Goal: Task Accomplishment & Management: Manage account settings

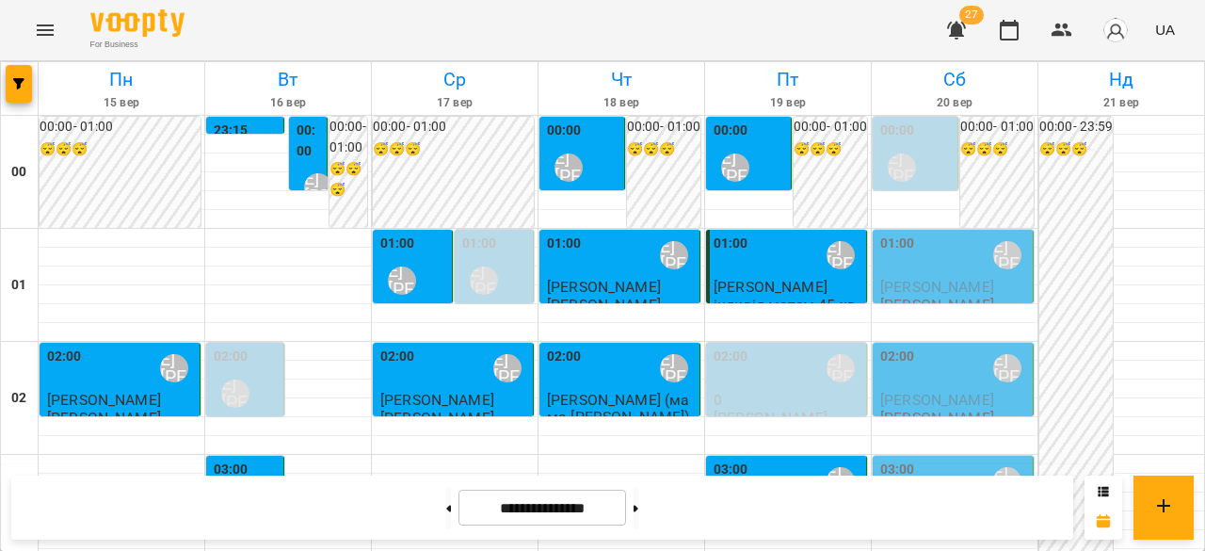
scroll to position [101, 0]
click at [906, 278] on span "[PERSON_NAME]" at bounding box center [937, 287] width 114 height 18
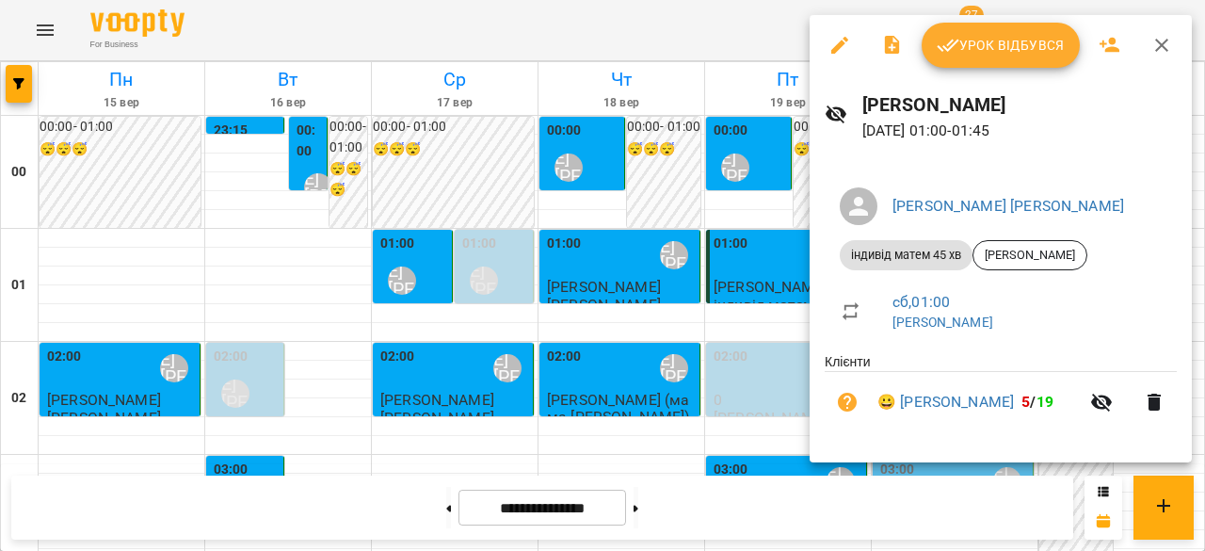
click at [989, 46] on span "Урок відбувся" at bounding box center [1001, 45] width 128 height 23
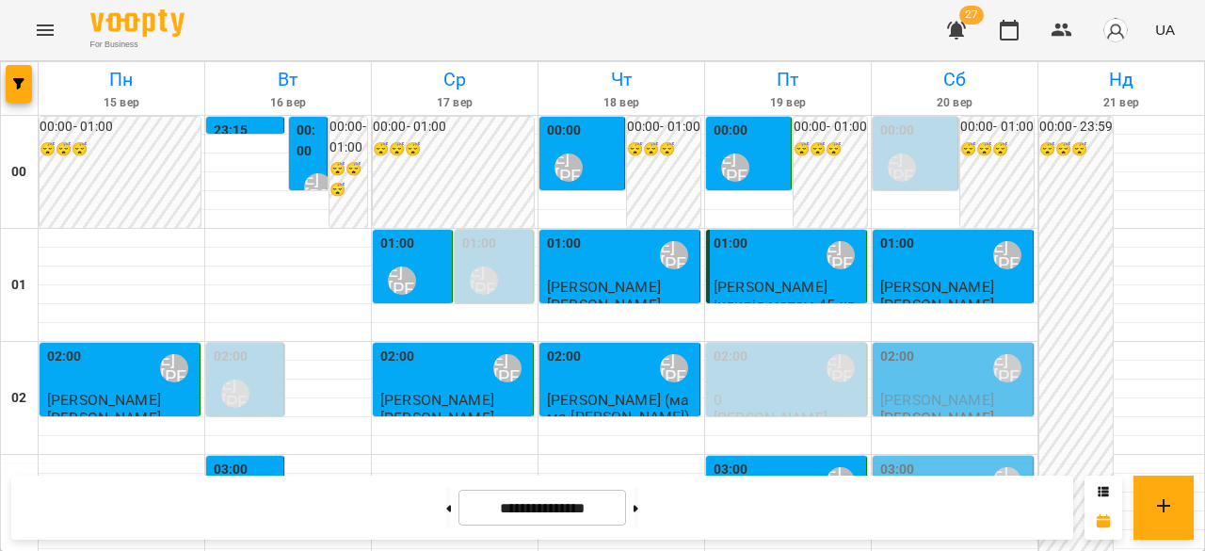
click at [40, 15] on button "Menu" at bounding box center [45, 30] width 45 height 45
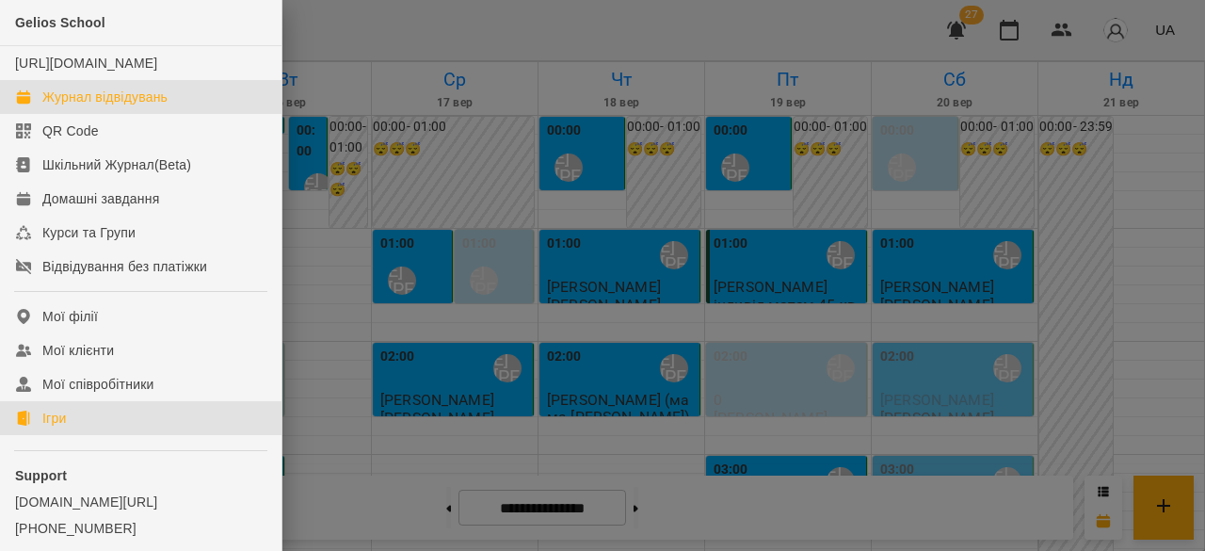
click at [34, 435] on link "Ігри" at bounding box center [141, 418] width 282 height 34
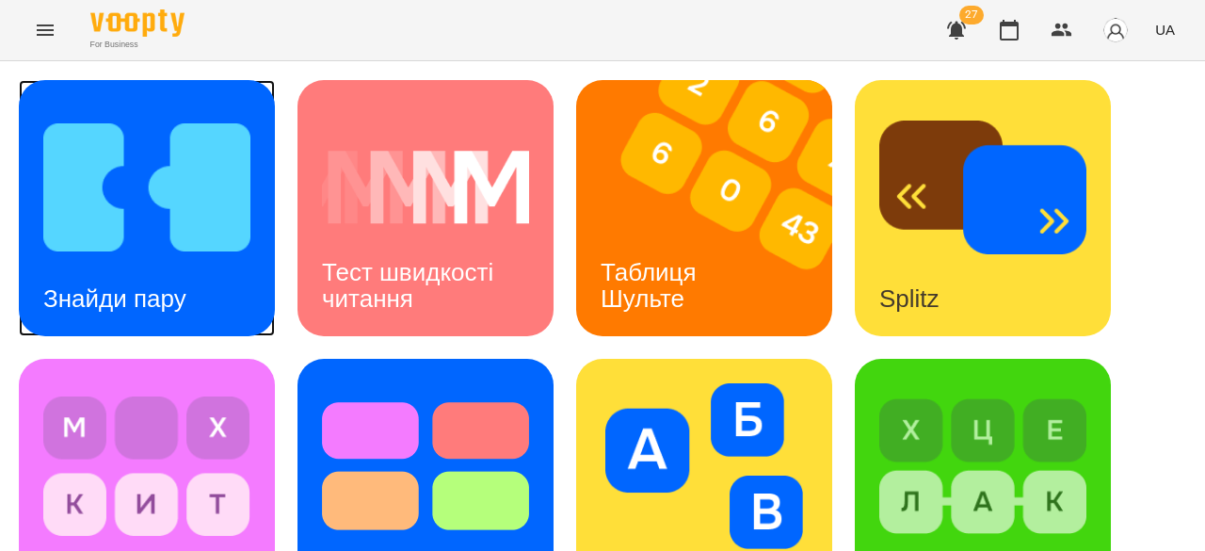
click at [135, 241] on img at bounding box center [146, 188] width 207 height 166
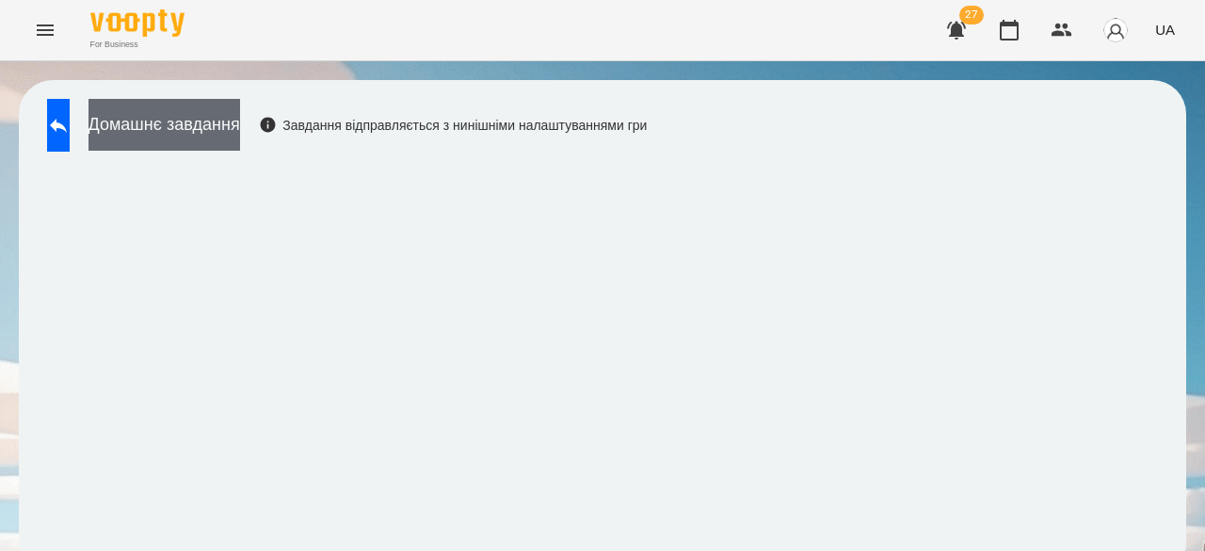
click at [168, 120] on button "Домашнє завдання" at bounding box center [165, 125] width 152 height 52
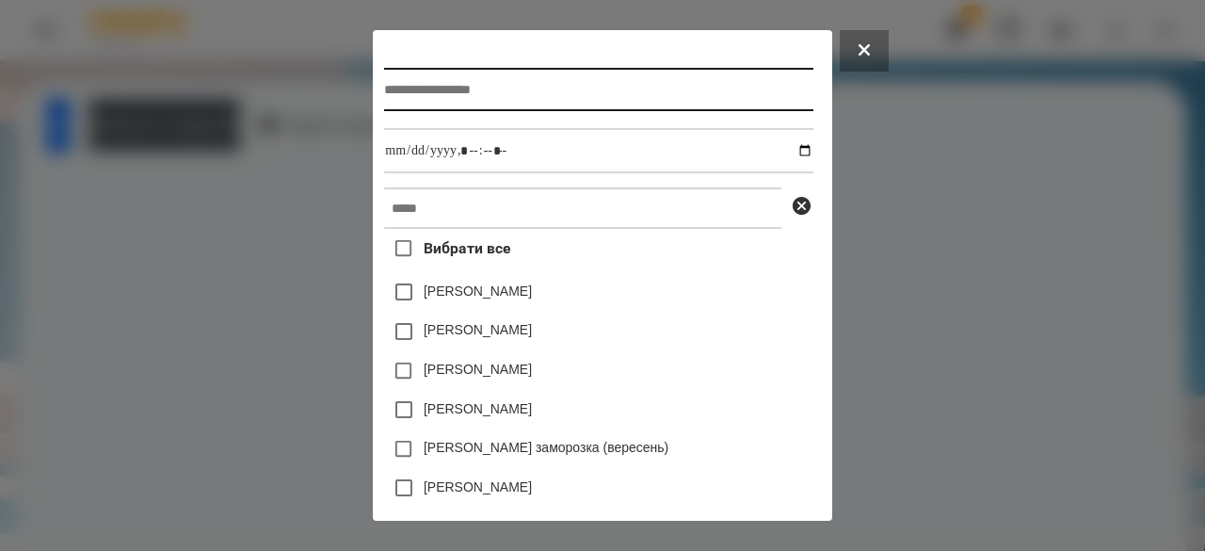
click at [461, 99] on input "text" at bounding box center [598, 89] width 428 height 43
type input "**********"
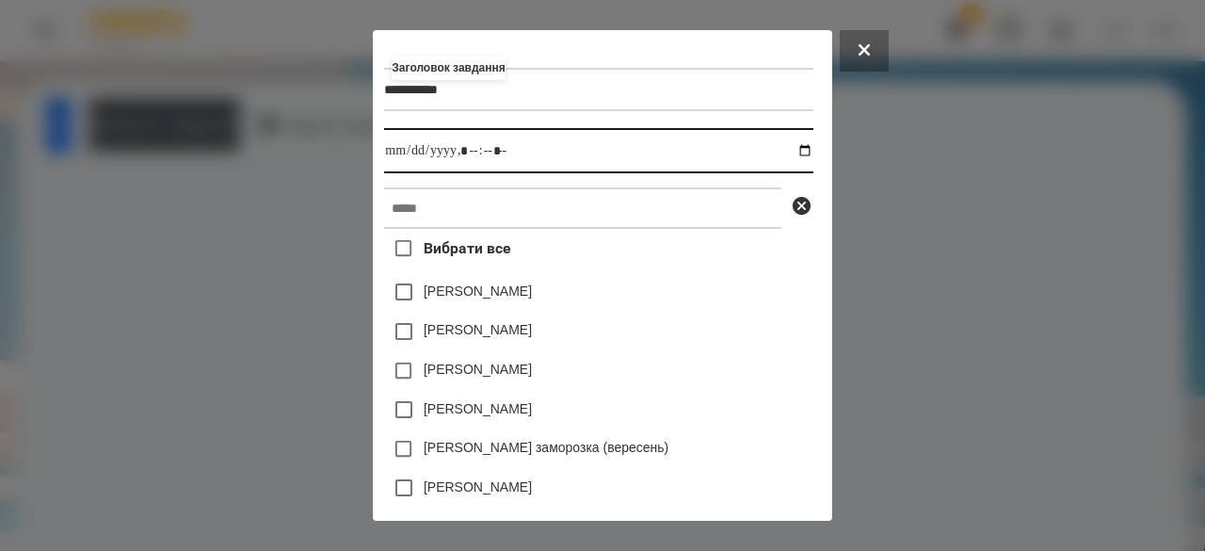
click at [384, 173] on input "datetime-local" at bounding box center [598, 150] width 428 height 45
type input "**********"
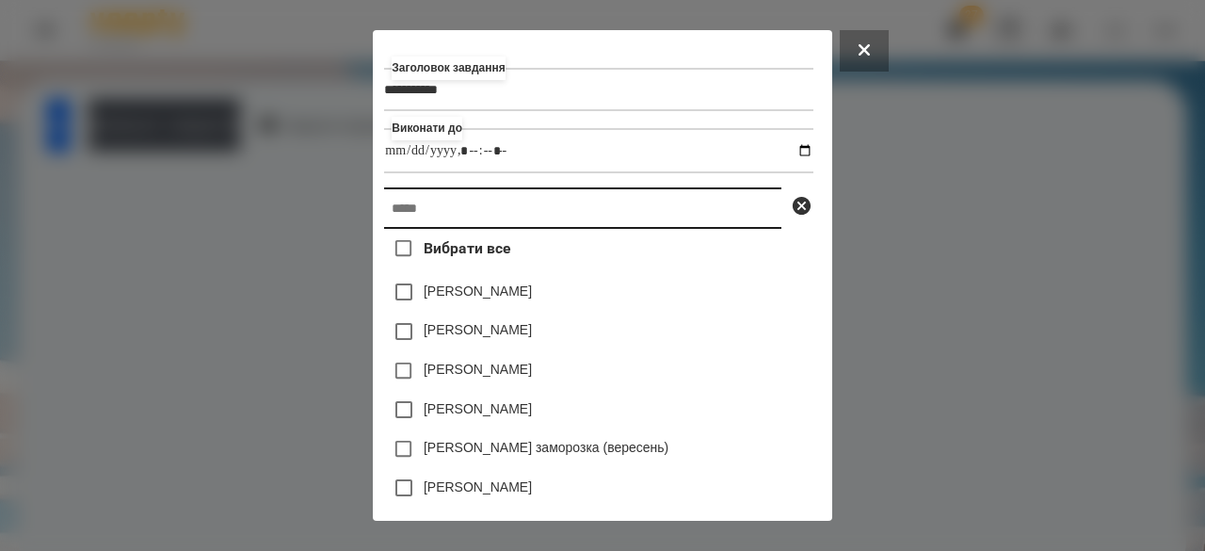
drag, startPoint x: 494, startPoint y: 218, endPoint x: 512, endPoint y: 187, distance: 35.0
click at [493, 218] on input "text" at bounding box center [582, 207] width 397 height 41
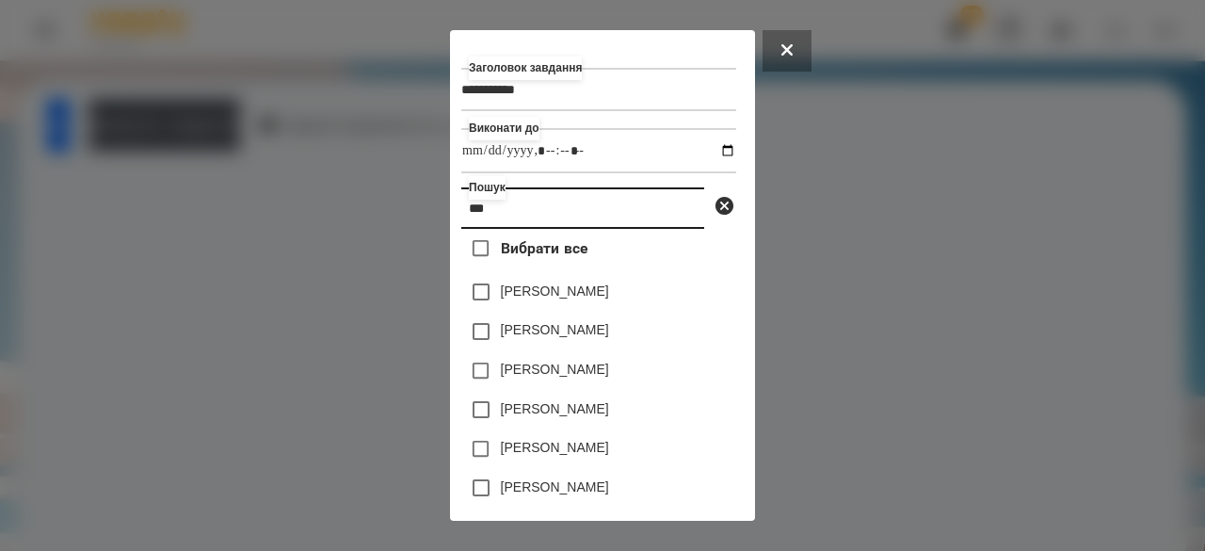
type input "***"
click at [565, 418] on label "[PERSON_NAME]" at bounding box center [555, 408] width 108 height 19
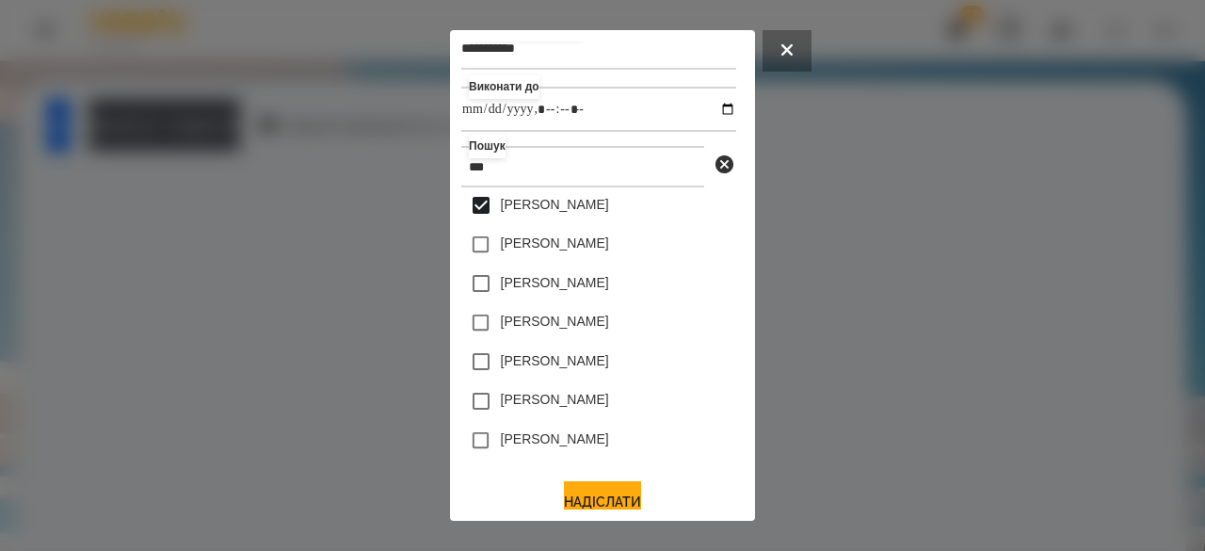
scroll to position [62, 0]
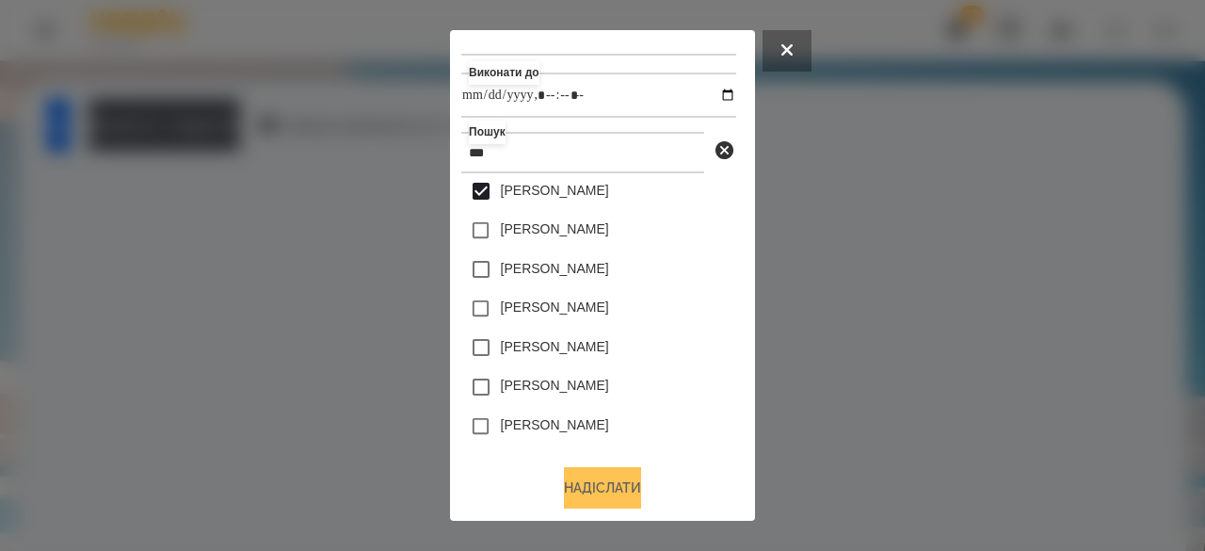
click at [614, 483] on button "Надіслати" at bounding box center [602, 487] width 77 height 41
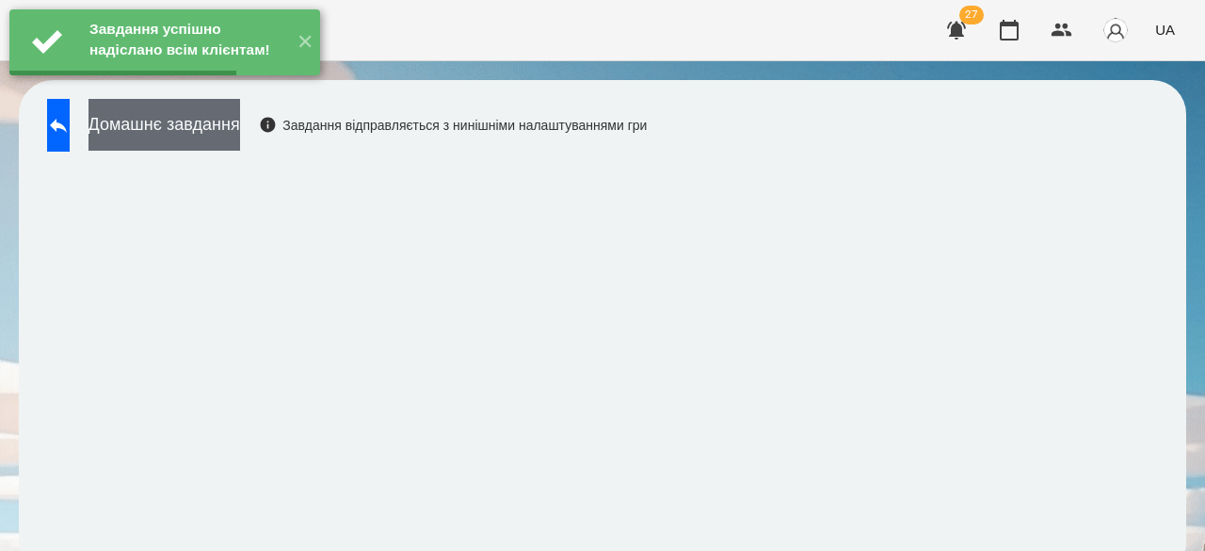
click at [240, 127] on button "Домашнє завдання" at bounding box center [165, 125] width 152 height 52
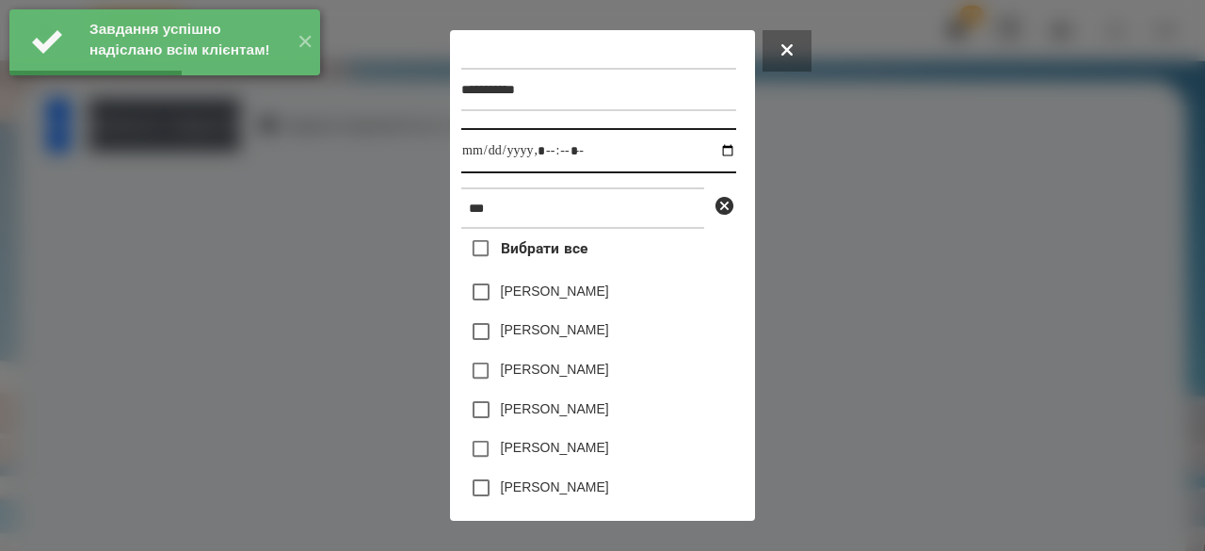
click at [475, 163] on input "datetime-local" at bounding box center [598, 150] width 275 height 45
type input "**********"
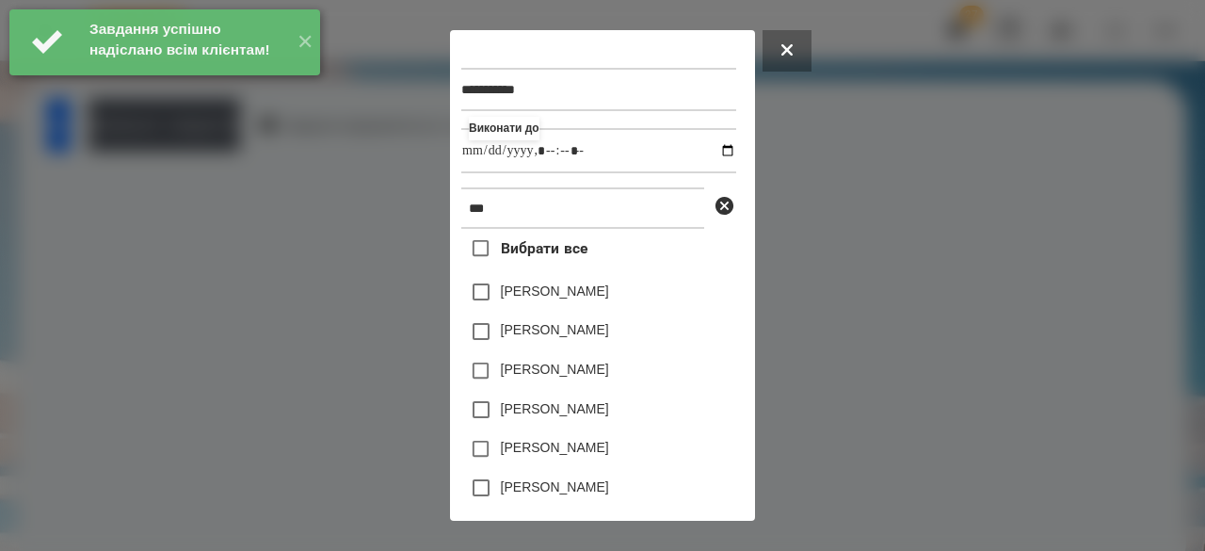
click at [553, 417] on label "[PERSON_NAME]" at bounding box center [555, 408] width 108 height 19
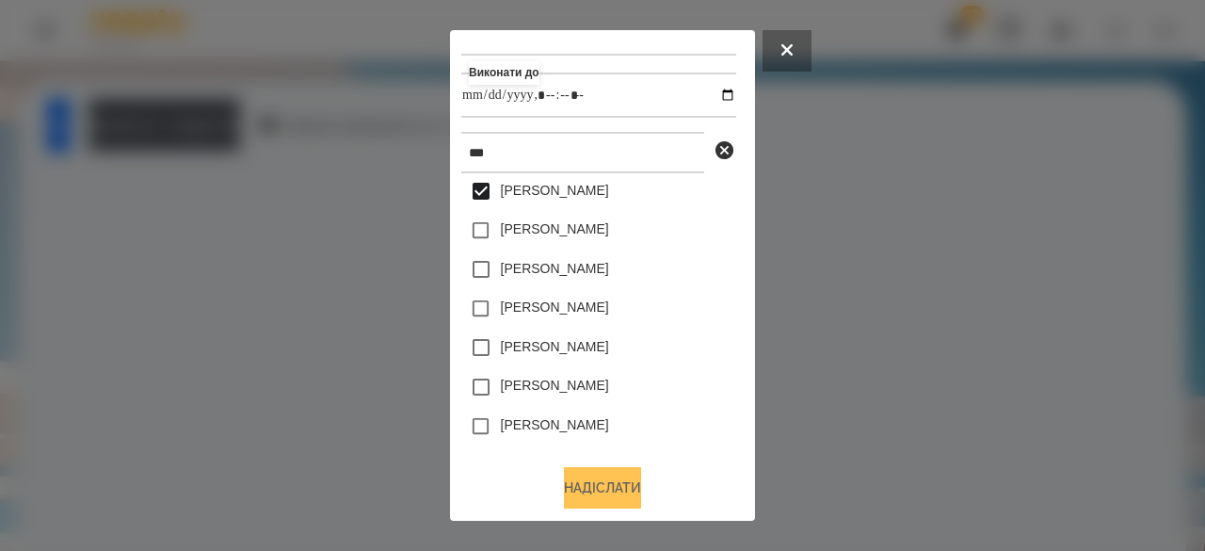
click at [599, 481] on button "Надіслати" at bounding box center [602, 487] width 77 height 41
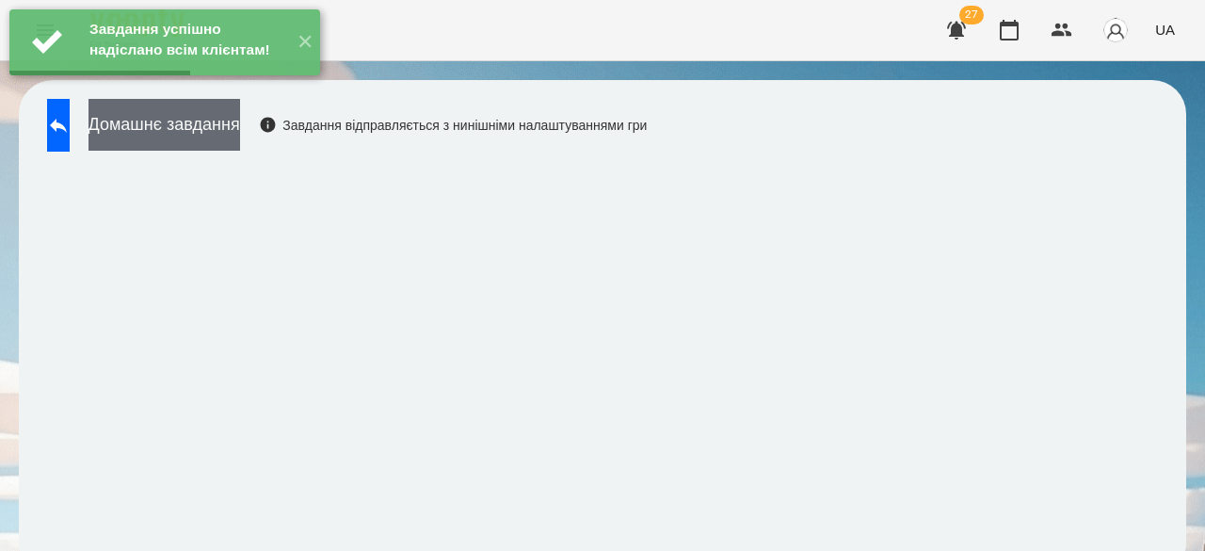
click at [240, 121] on button "Домашнє завдання" at bounding box center [165, 125] width 152 height 52
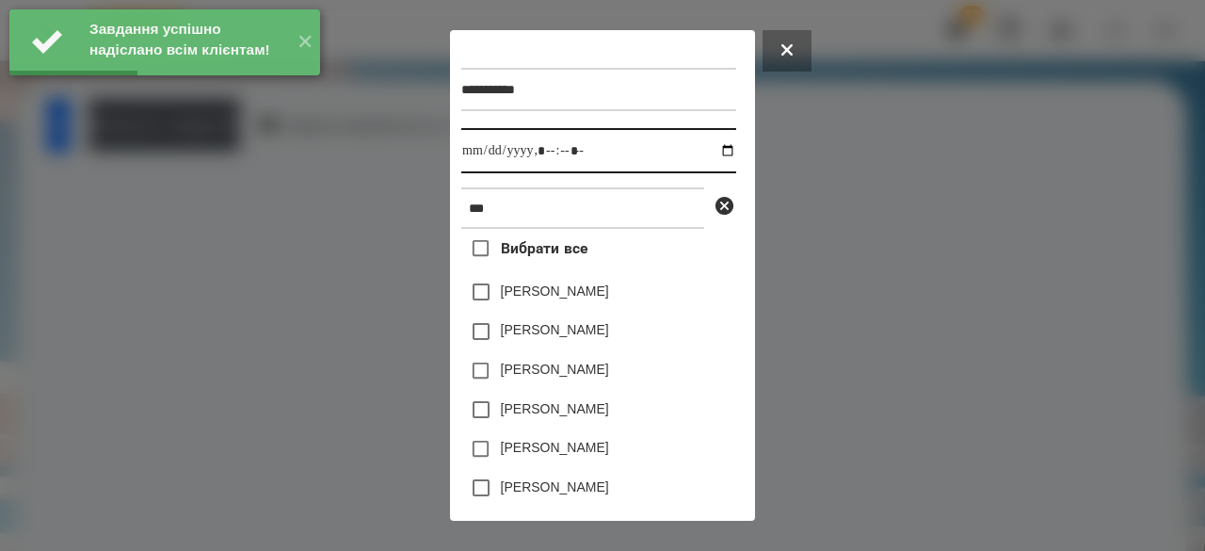
click at [477, 153] on input "datetime-local" at bounding box center [598, 150] width 275 height 45
type input "**********"
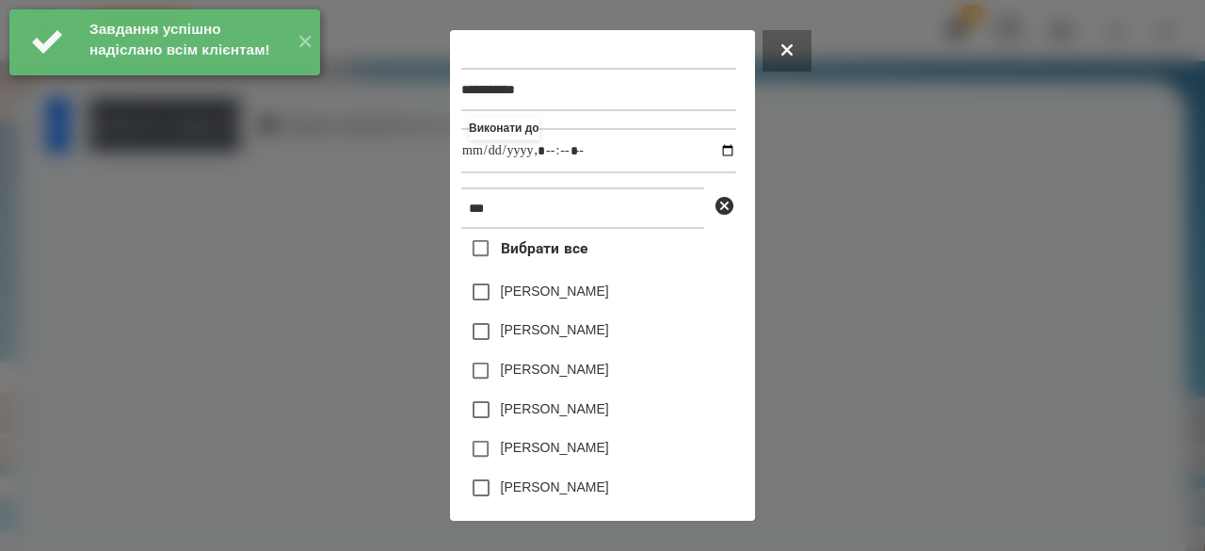
click at [547, 412] on label "[PERSON_NAME]" at bounding box center [555, 408] width 108 height 19
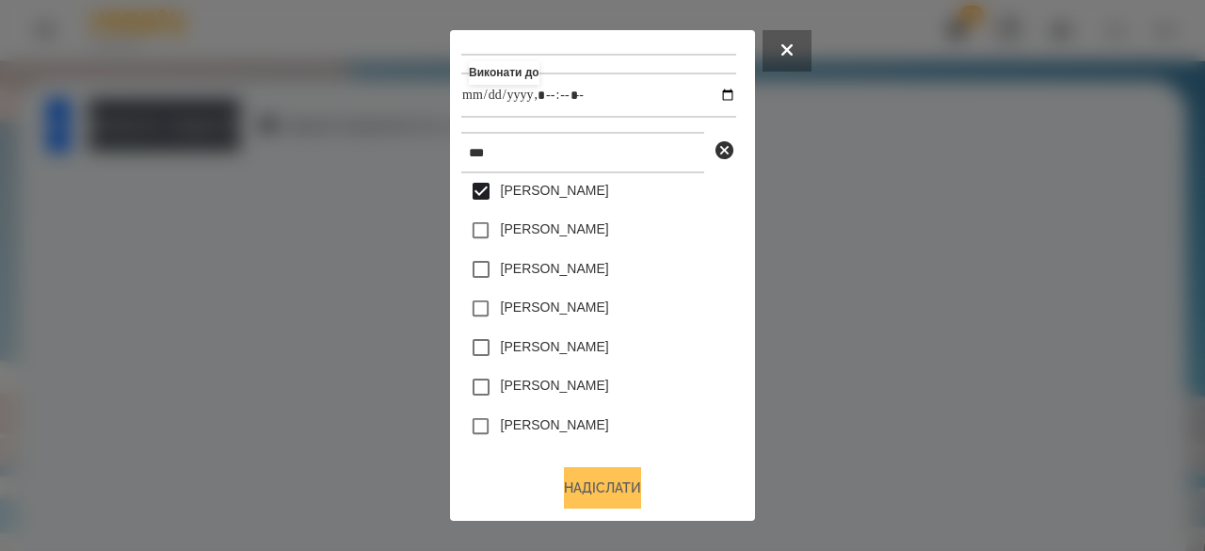
click at [574, 490] on button "Надіслати" at bounding box center [602, 487] width 77 height 41
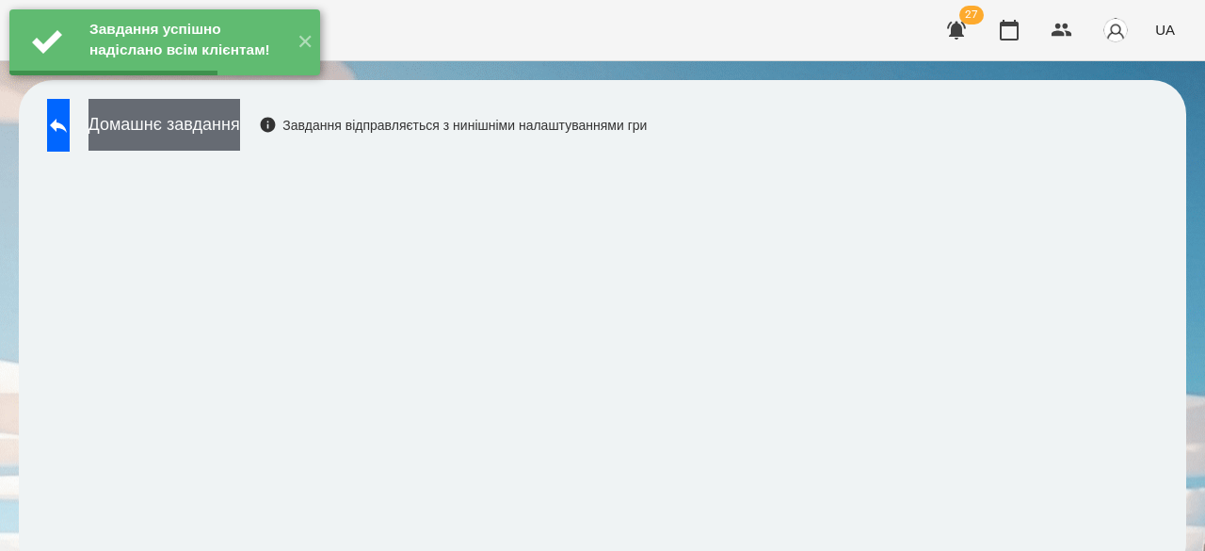
click at [240, 129] on button "Домашнє завдання" at bounding box center [165, 125] width 152 height 52
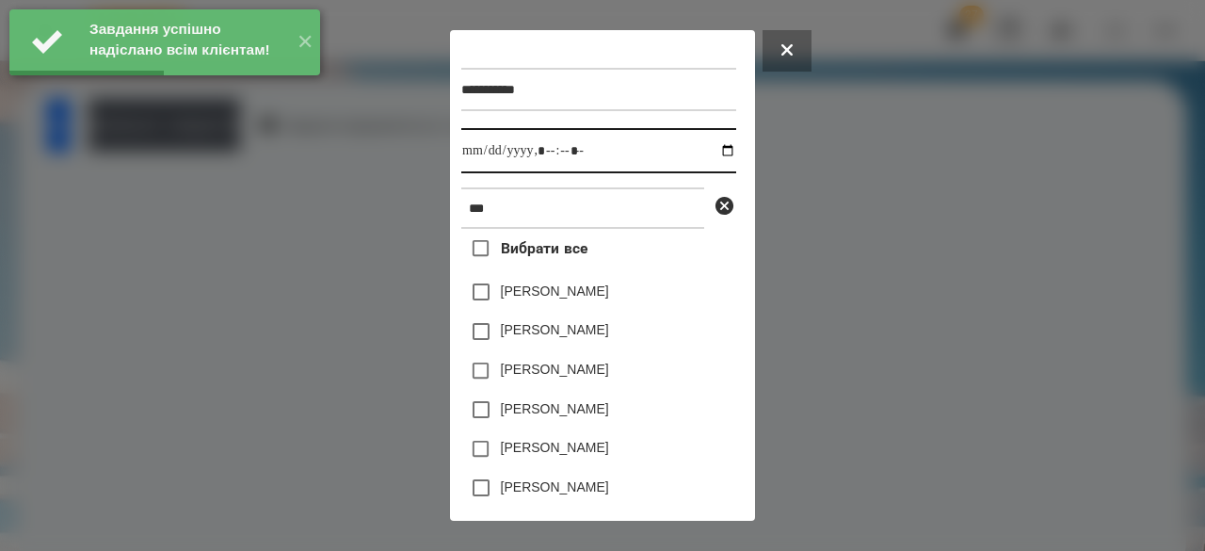
click at [469, 153] on input "datetime-local" at bounding box center [598, 150] width 275 height 45
type input "**********"
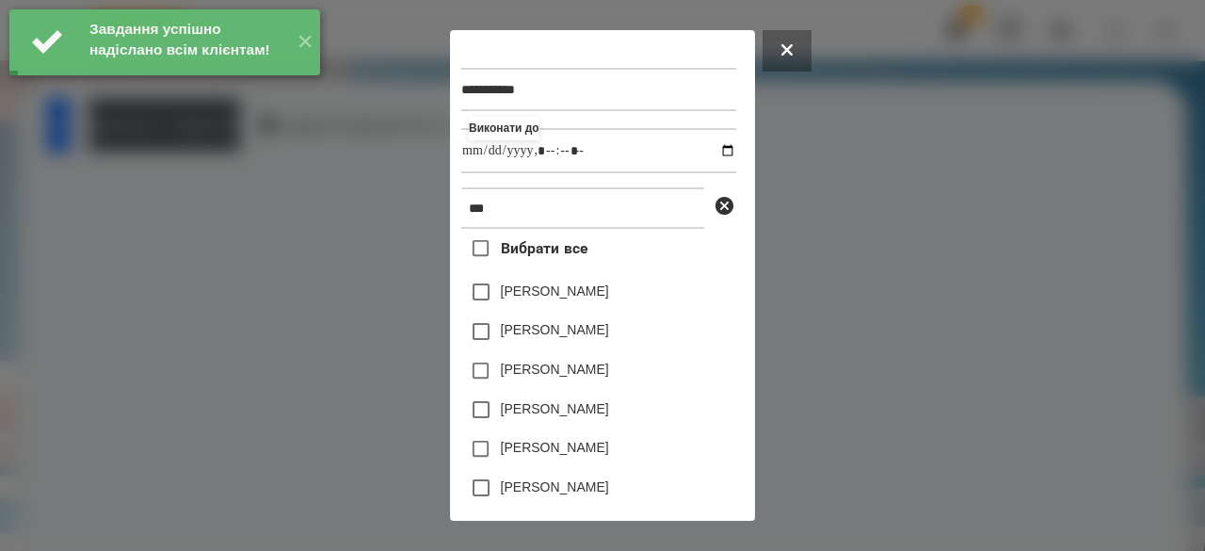
click at [556, 412] on label "[PERSON_NAME]" at bounding box center [555, 408] width 108 height 19
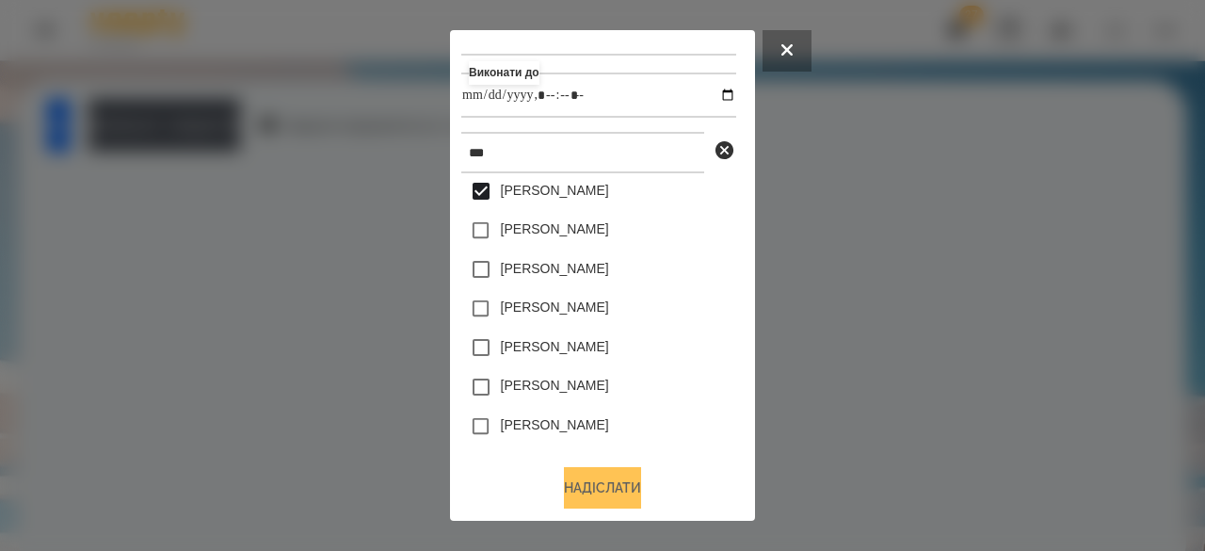
click at [591, 489] on button "Надіслати" at bounding box center [602, 487] width 77 height 41
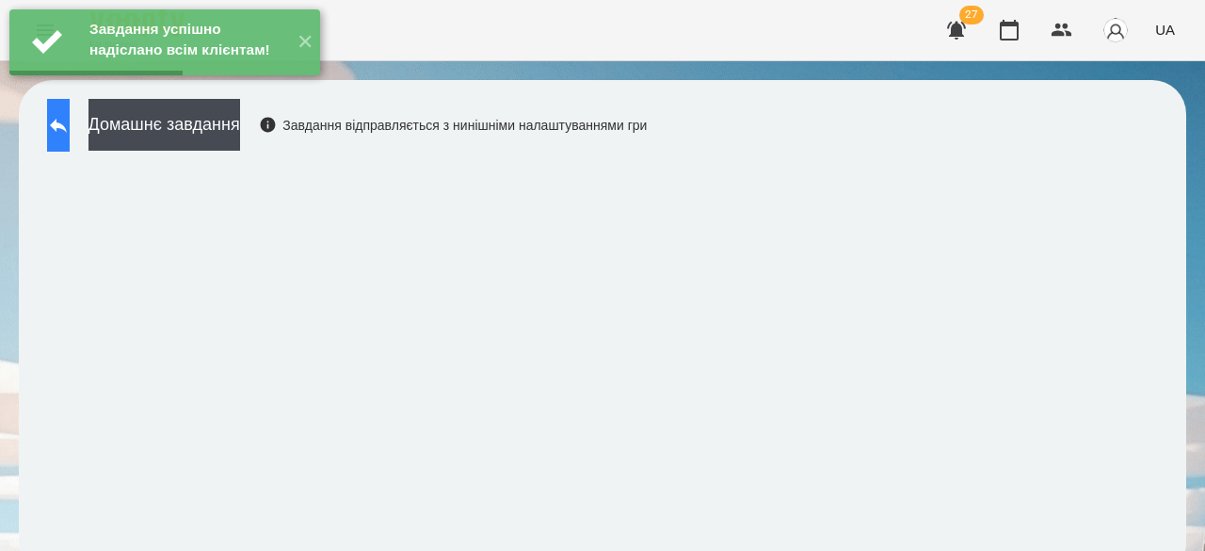
click at [70, 121] on icon at bounding box center [58, 125] width 23 height 23
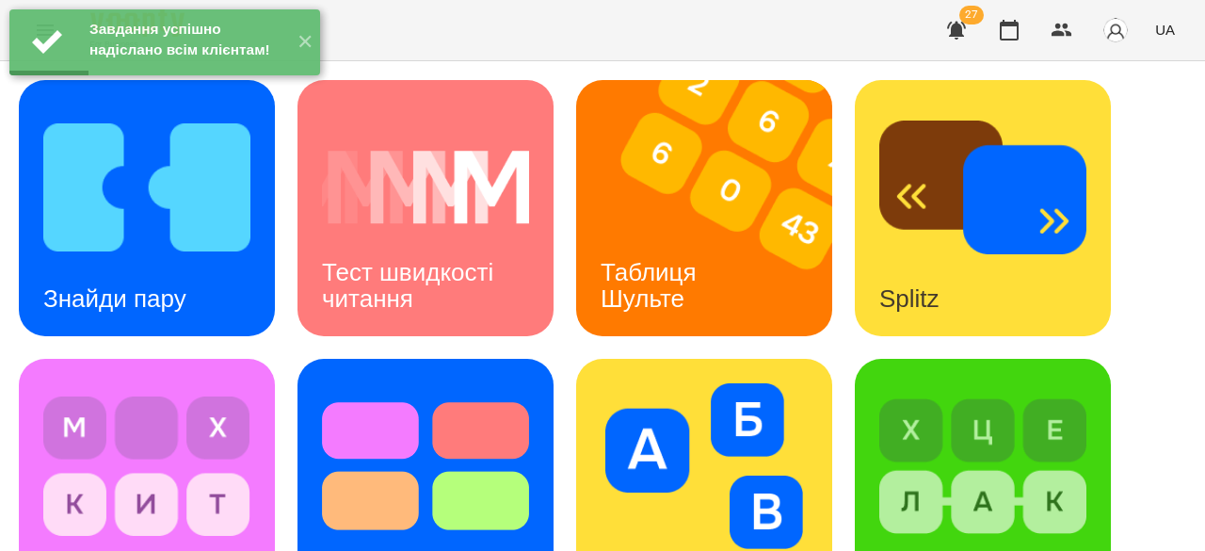
scroll to position [188, 0]
click at [701, 258] on h3 "Таблиця Шульте" at bounding box center [652, 285] width 103 height 54
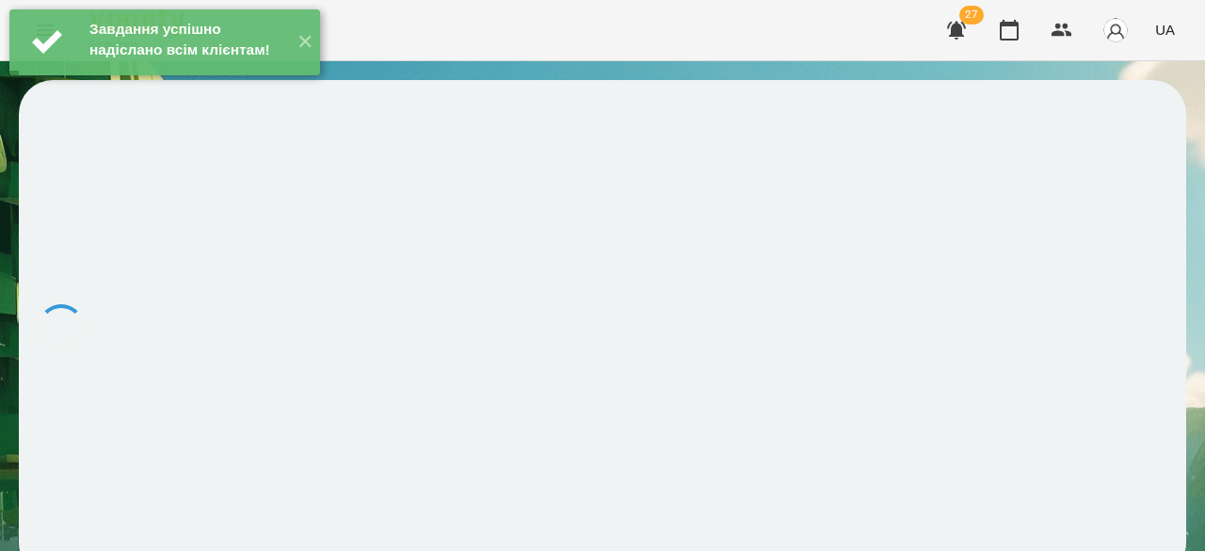
scroll to position [2, 0]
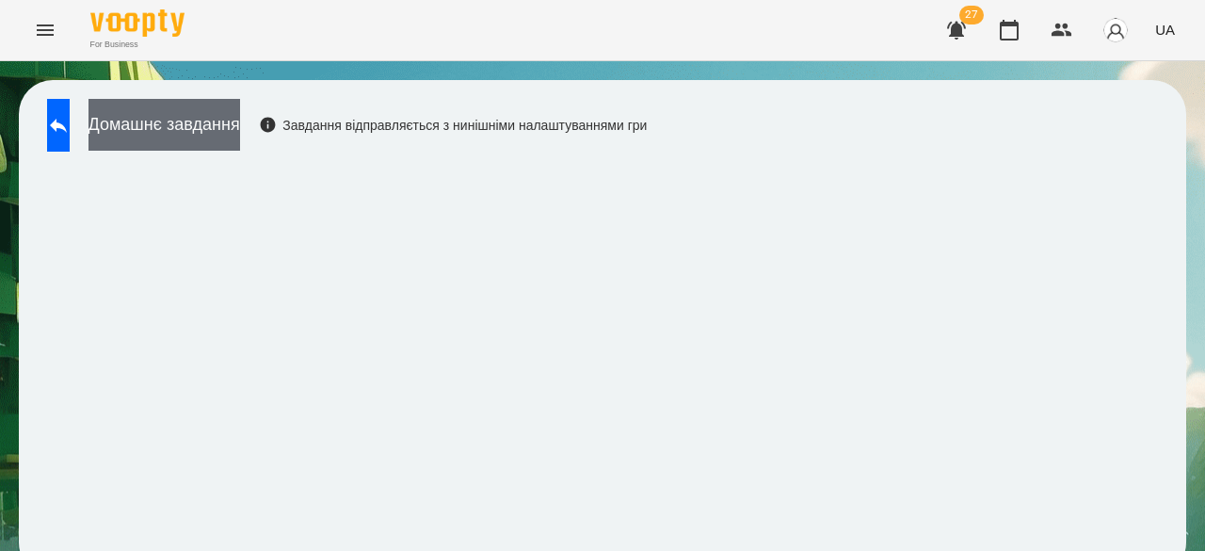
click at [238, 113] on button "Домашнє завдання" at bounding box center [165, 125] width 152 height 52
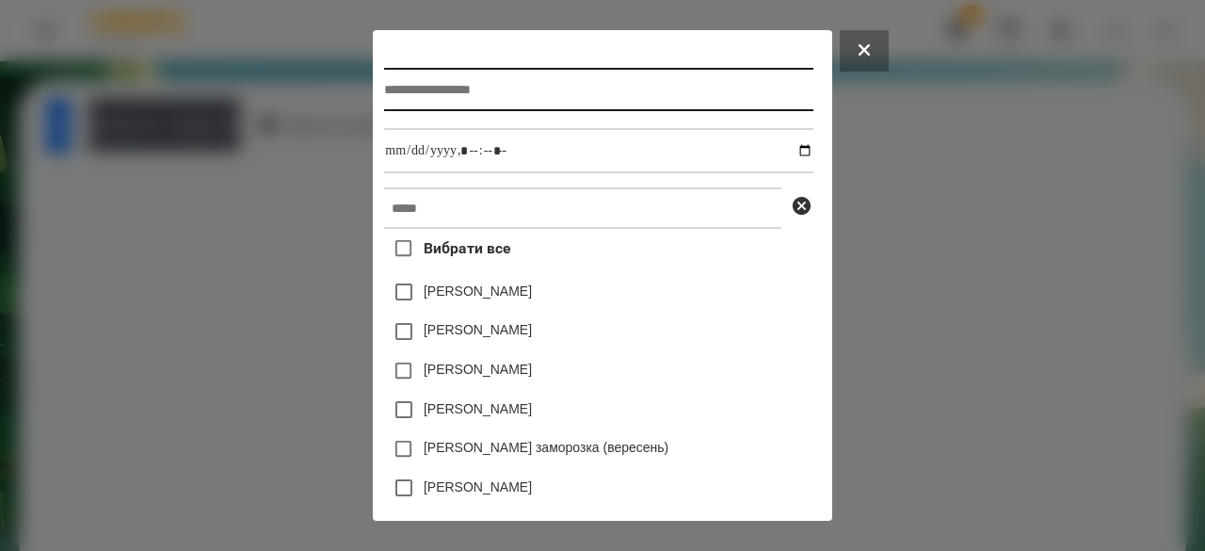
click at [449, 111] on input "text" at bounding box center [598, 89] width 428 height 43
type input "**********"
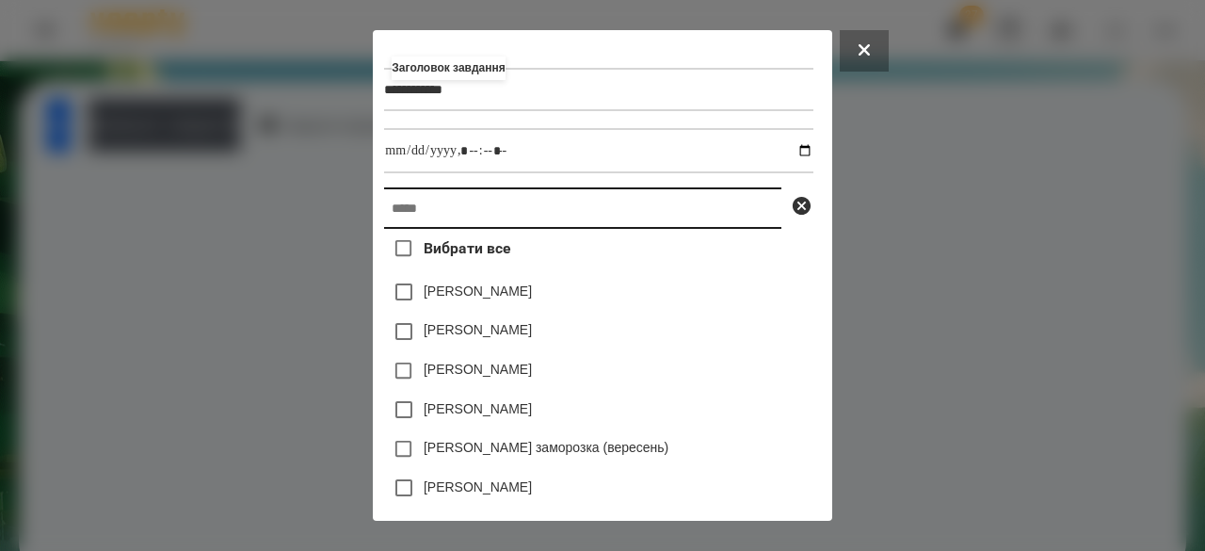
click at [412, 220] on input "text" at bounding box center [582, 207] width 397 height 41
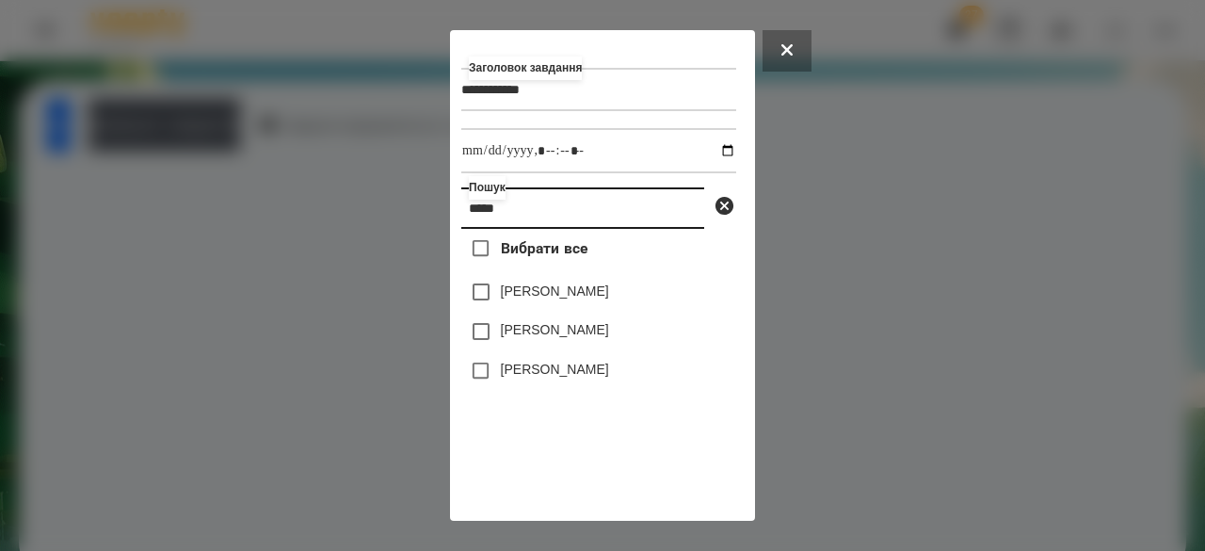
type input "*****"
click at [527, 339] on label "[PERSON_NAME]" at bounding box center [555, 329] width 108 height 19
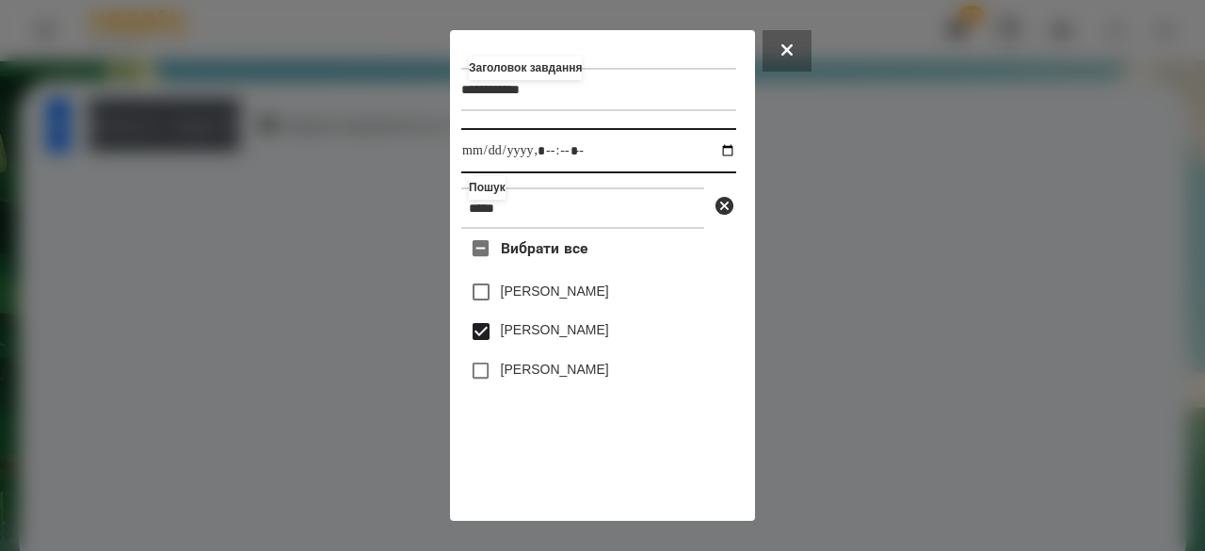
click at [471, 157] on input "datetime-local" at bounding box center [598, 150] width 275 height 45
type input "**********"
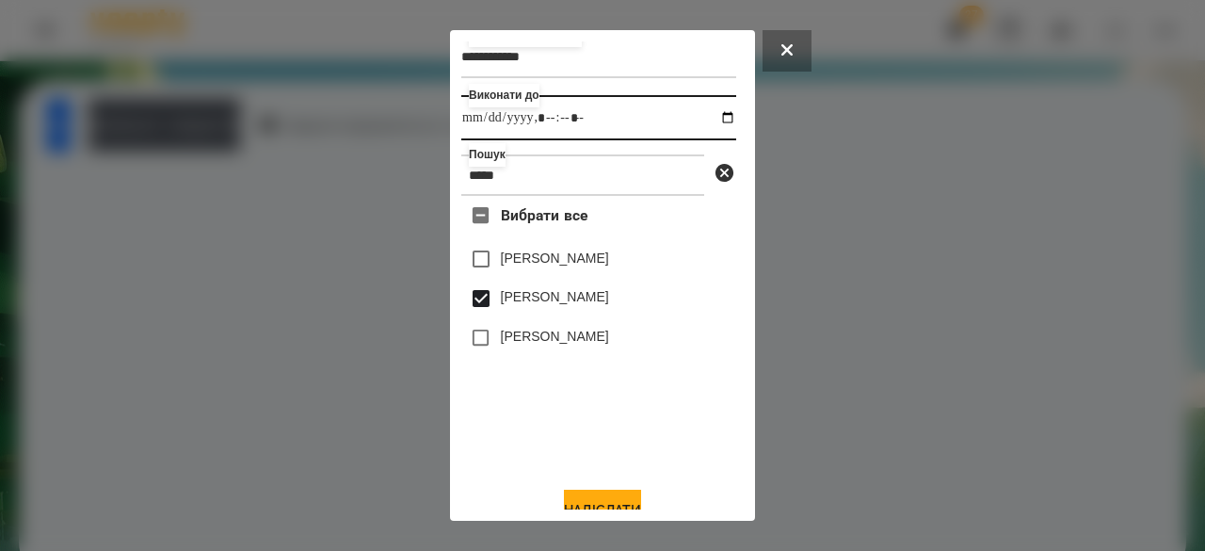
scroll to position [62, 0]
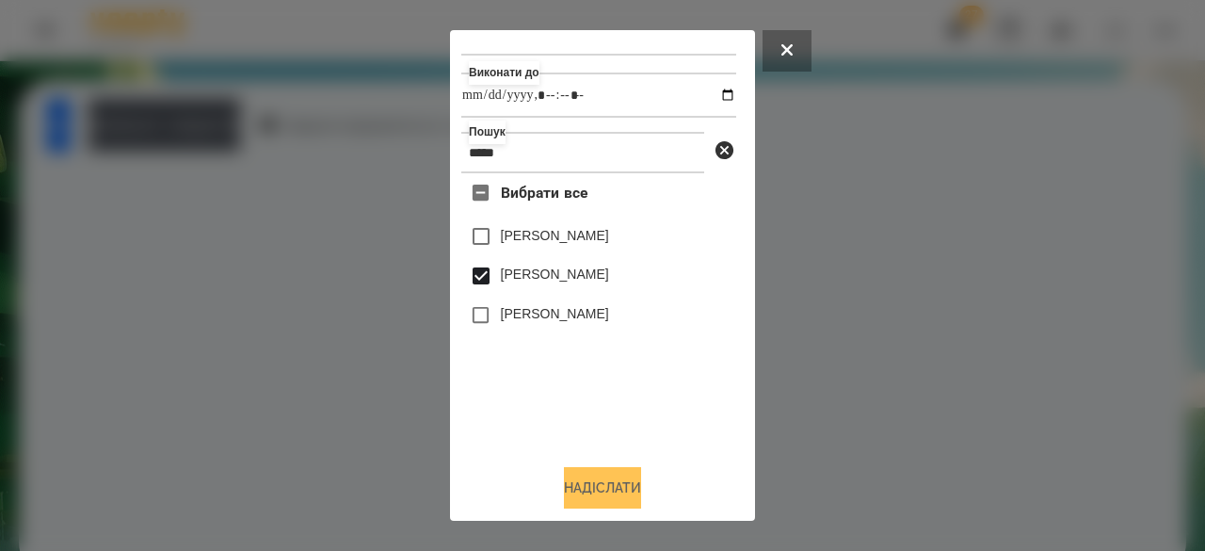
click at [597, 492] on button "Надіслати" at bounding box center [602, 487] width 77 height 41
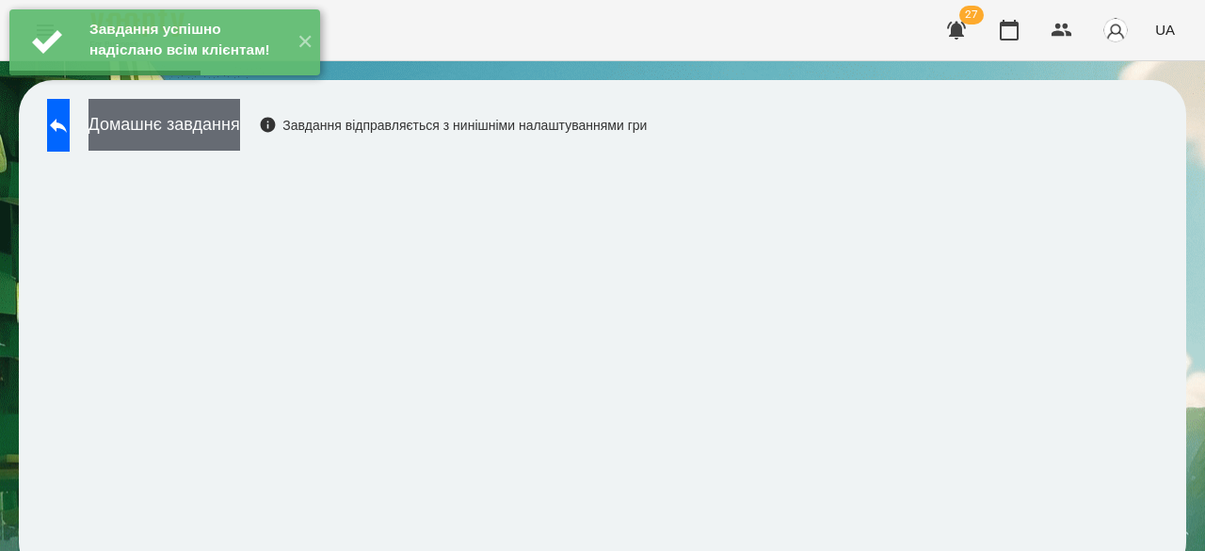
click at [240, 137] on button "Домашнє завдання" at bounding box center [165, 125] width 152 height 52
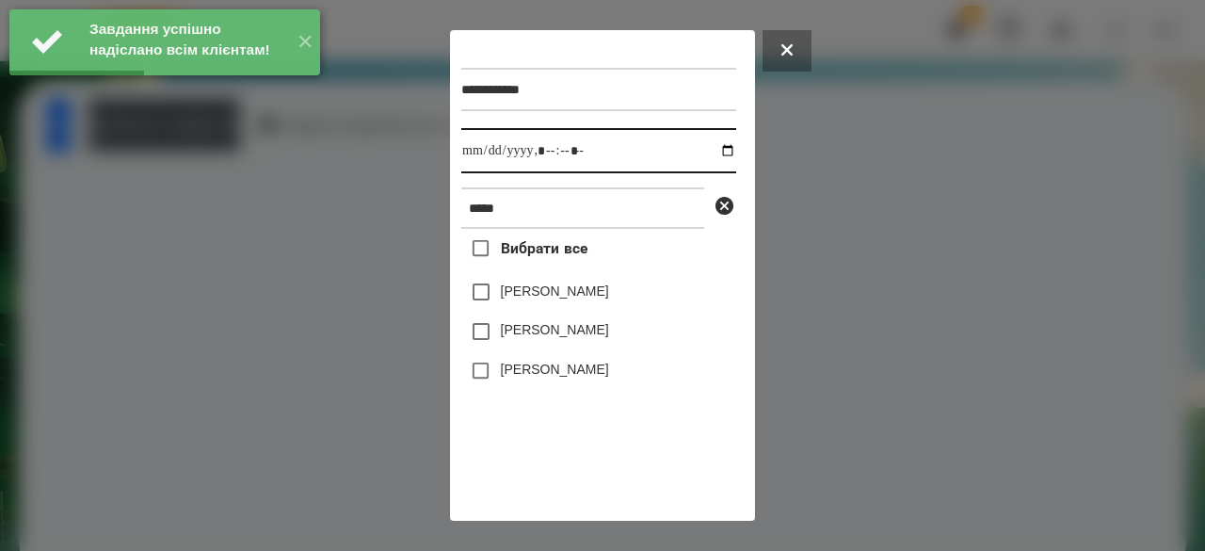
click at [477, 153] on input "datetime-local" at bounding box center [598, 150] width 275 height 45
type input "**********"
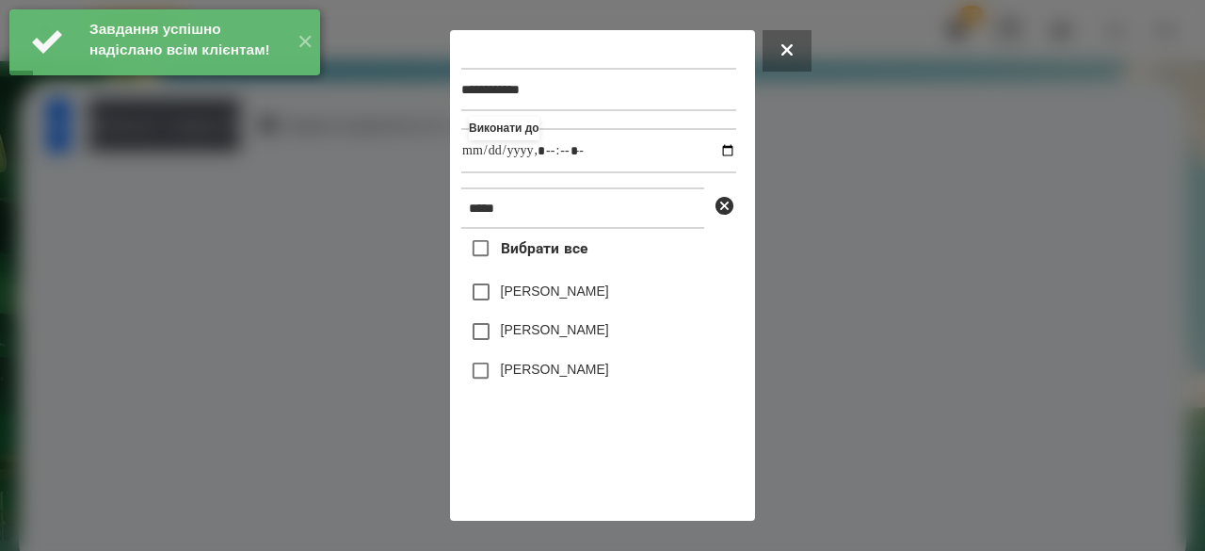
click at [609, 336] on label "[PERSON_NAME]" at bounding box center [555, 329] width 108 height 19
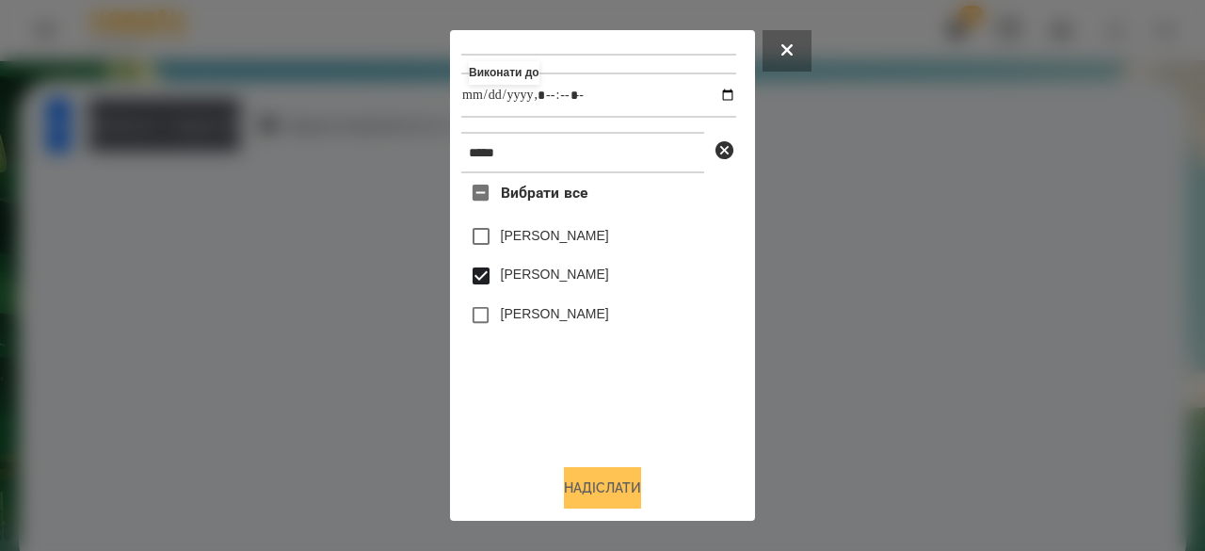
click at [633, 487] on button "Надіслати" at bounding box center [602, 487] width 77 height 41
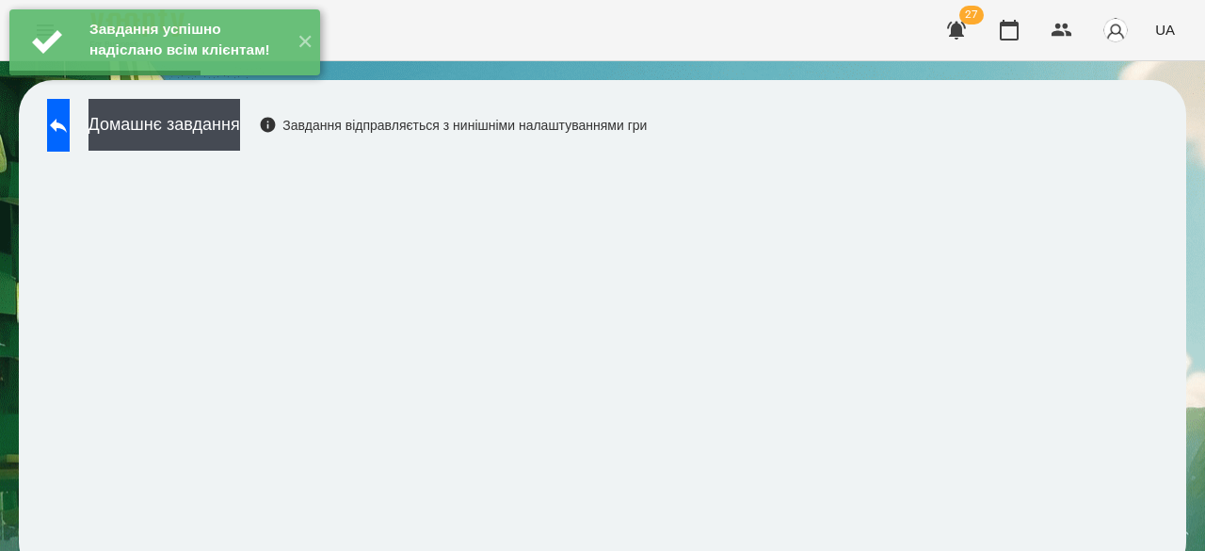
click at [279, 152] on div "Домашнє завдання Завдання відправляється з нинішніми налаштуваннями гри" at bounding box center [342, 130] width 609 height 62
click at [240, 118] on button "Домашнє завдання" at bounding box center [165, 125] width 152 height 52
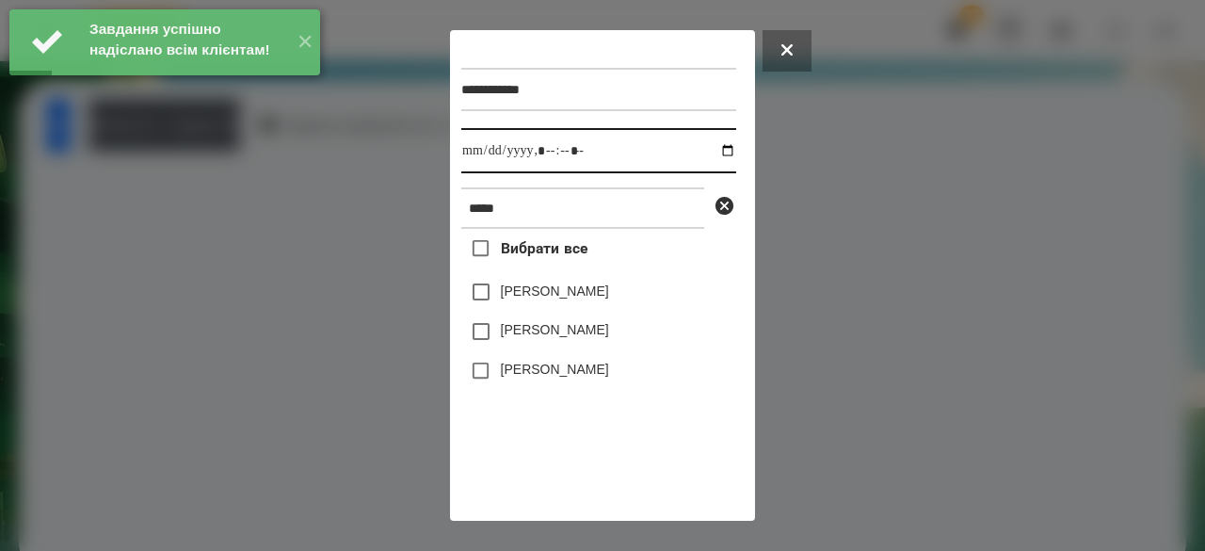
click at [478, 155] on input "datetime-local" at bounding box center [598, 150] width 275 height 45
type input "**********"
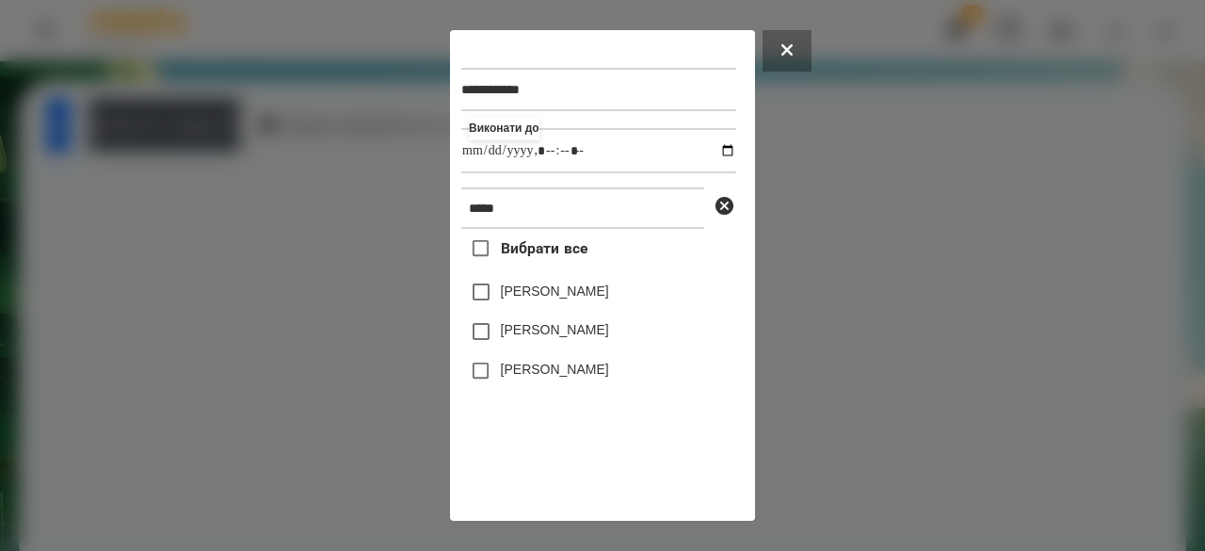
click at [544, 333] on label "[PERSON_NAME]" at bounding box center [555, 329] width 108 height 19
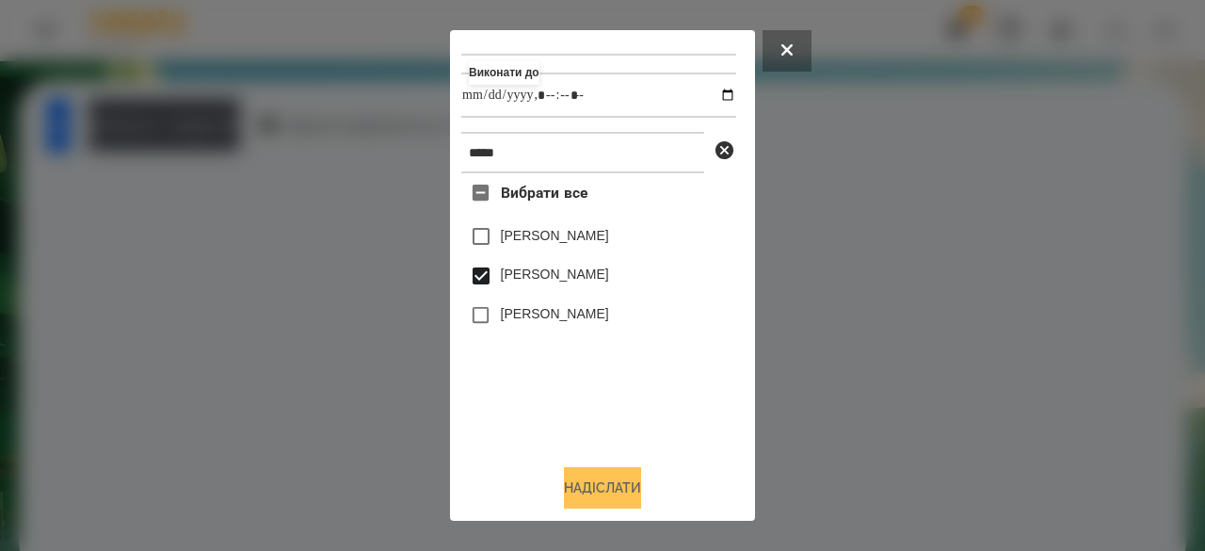
click at [620, 477] on button "Надіслати" at bounding box center [602, 487] width 77 height 41
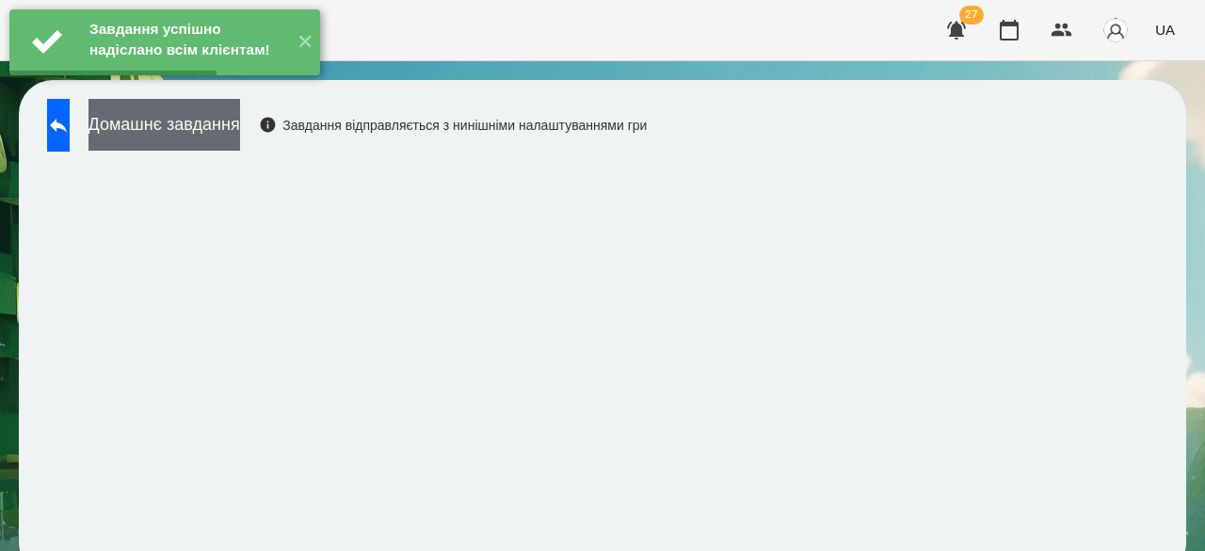
click at [240, 137] on button "Домашнє завдання" at bounding box center [165, 125] width 152 height 52
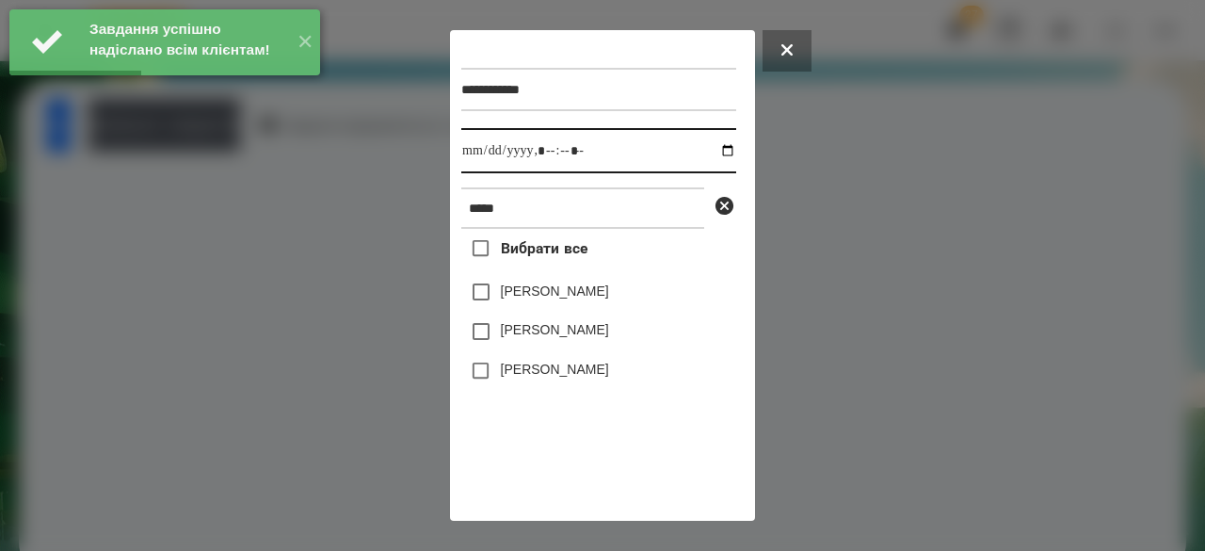
click at [484, 158] on input "datetime-local" at bounding box center [598, 150] width 275 height 45
type input "**********"
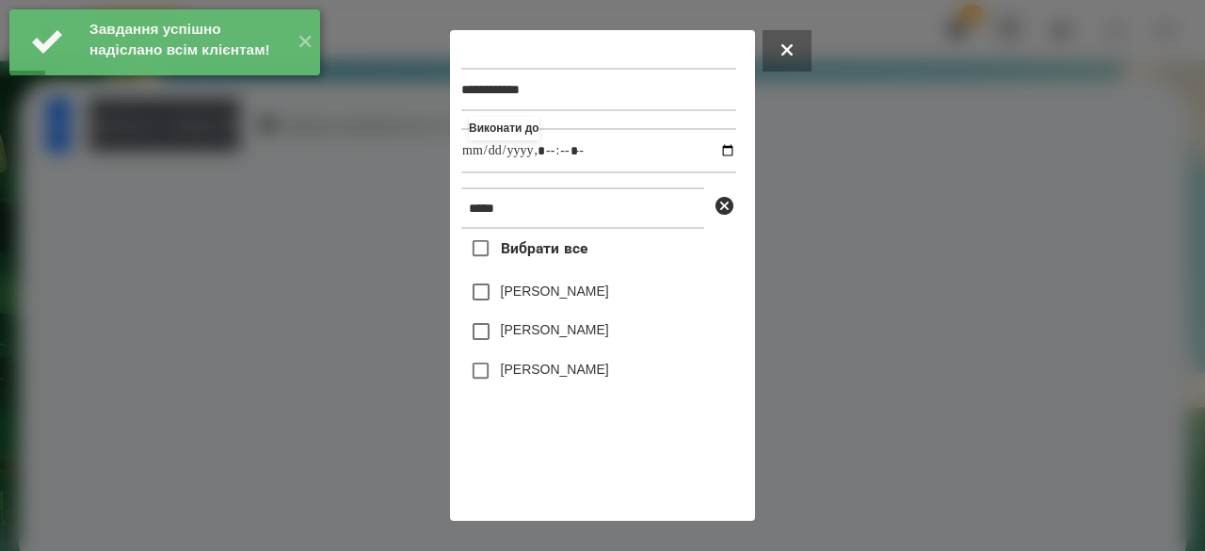
click at [552, 332] on label "[PERSON_NAME]" at bounding box center [555, 329] width 108 height 19
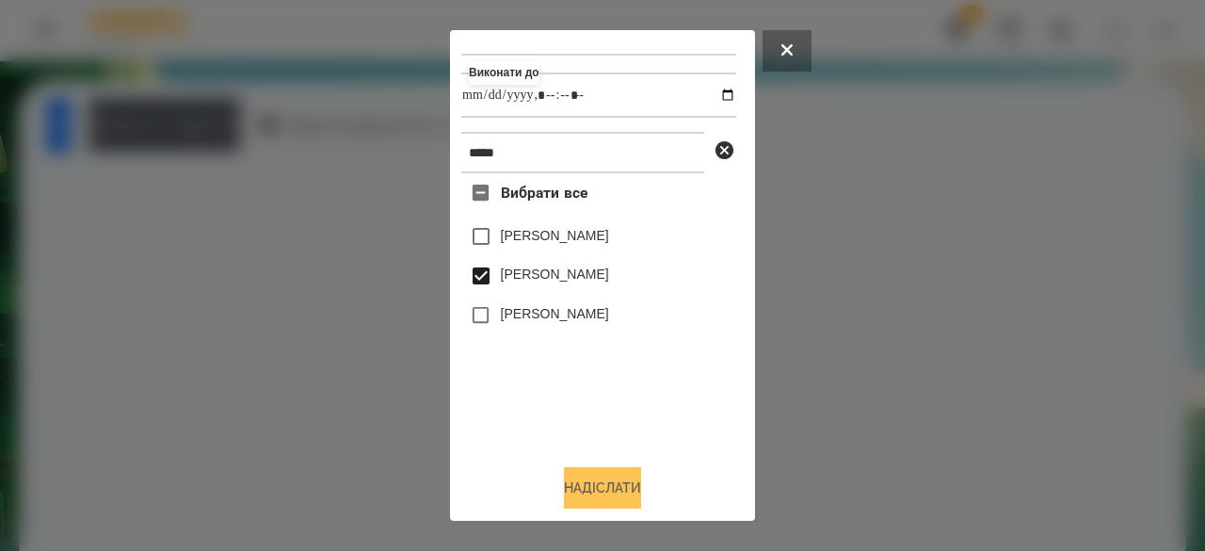
click at [603, 476] on button "Надіслати" at bounding box center [602, 487] width 77 height 41
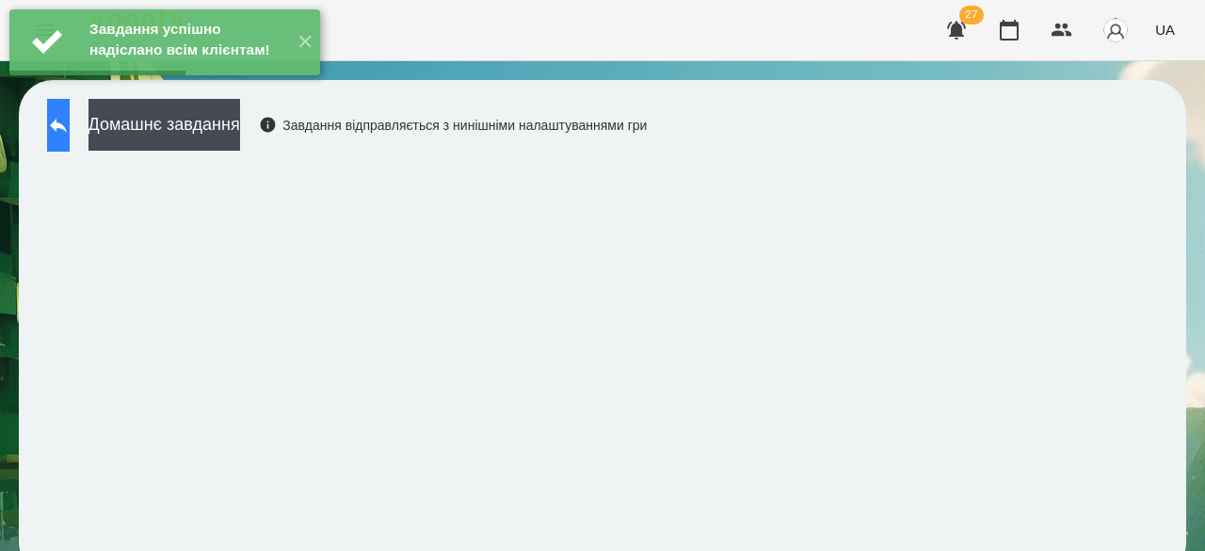
click at [70, 125] on button at bounding box center [58, 125] width 23 height 53
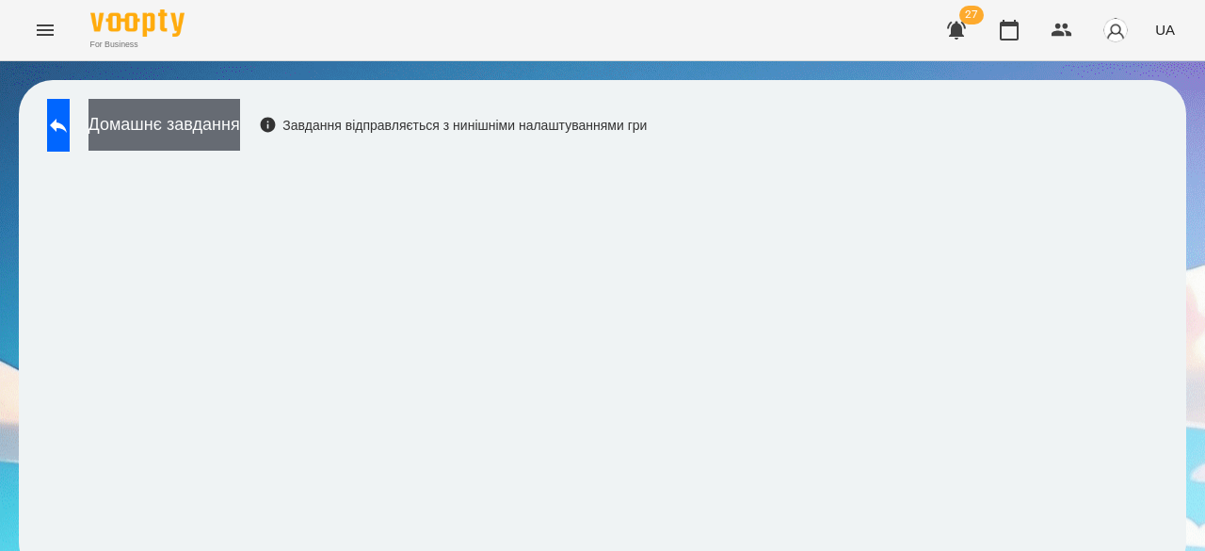
click at [205, 130] on button "Домашнє завдання" at bounding box center [165, 125] width 152 height 52
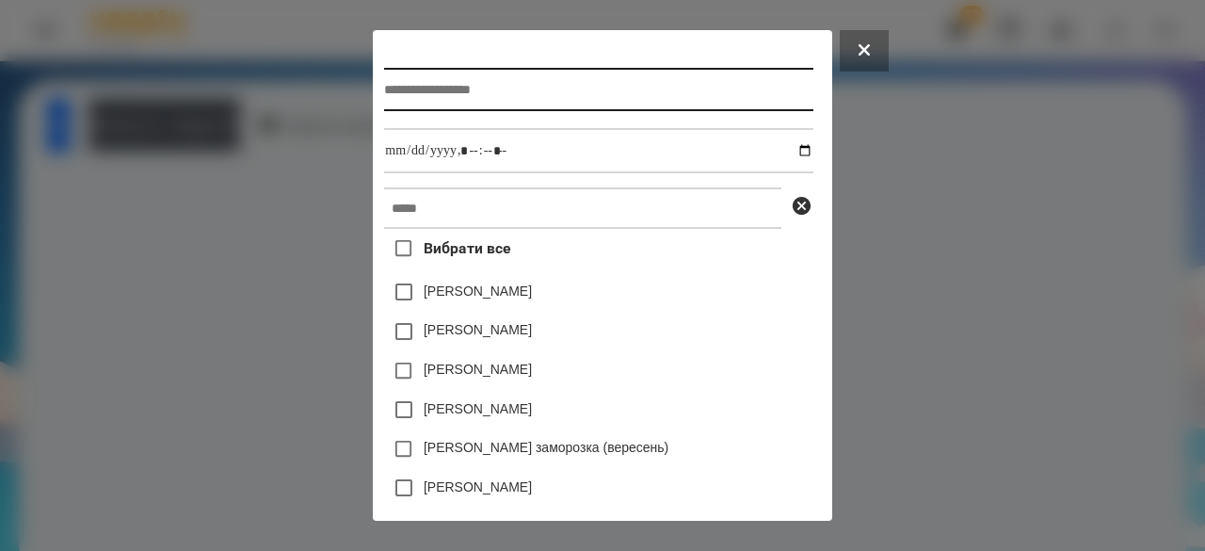
click at [461, 100] on input "text" at bounding box center [598, 89] width 428 height 43
type input "**********"
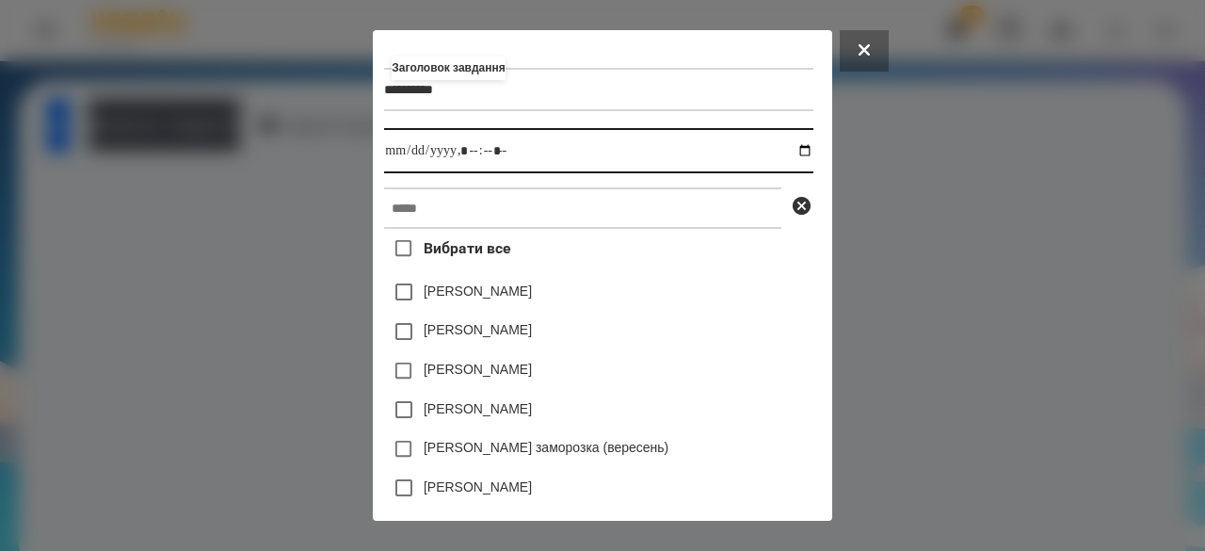
click at [384, 150] on input "datetime-local" at bounding box center [598, 150] width 428 height 45
type input "**********"
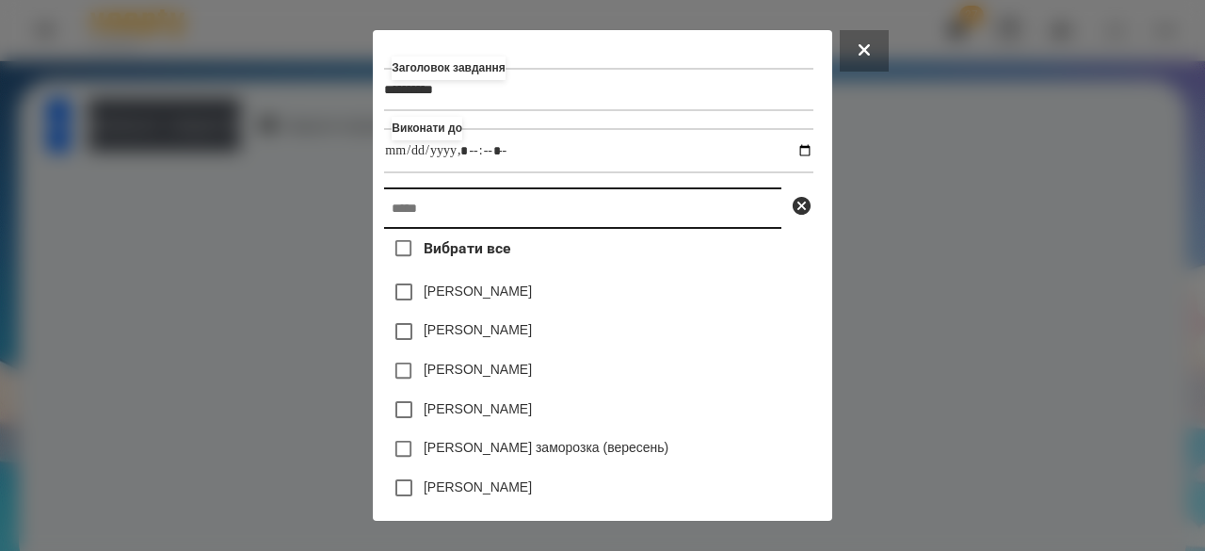
click at [478, 206] on input "text" at bounding box center [582, 207] width 397 height 41
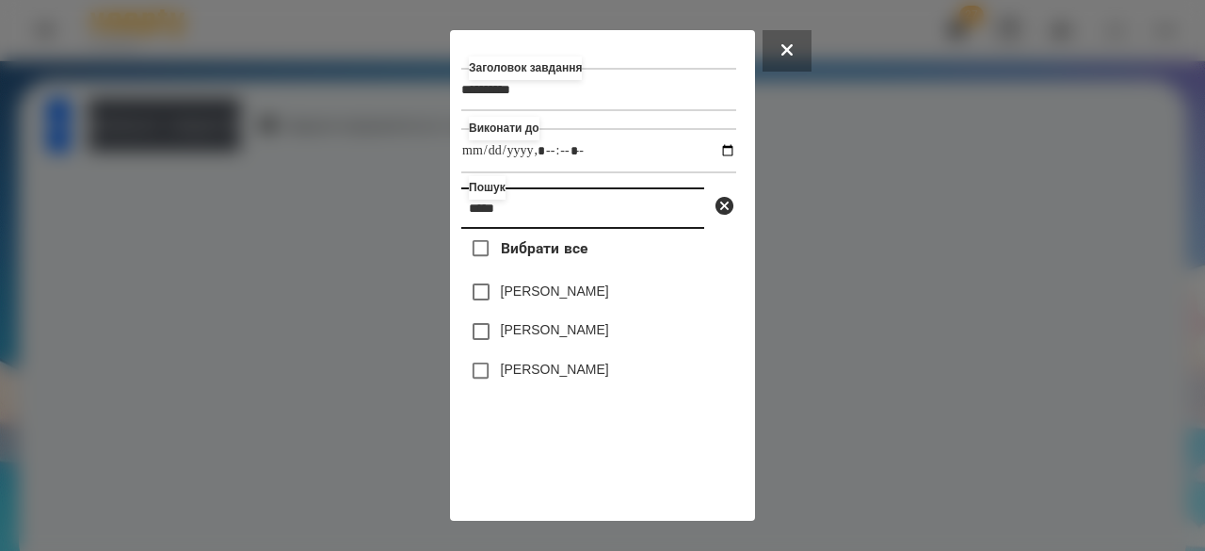
type input "*****"
click at [502, 334] on label "[PERSON_NAME]" at bounding box center [555, 329] width 108 height 19
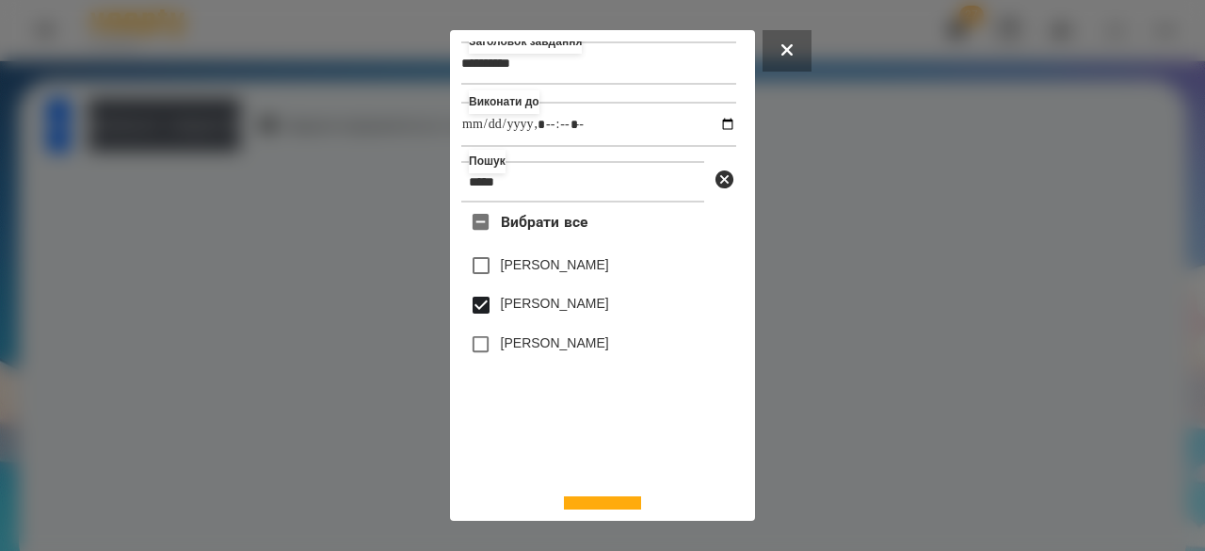
scroll to position [62, 0]
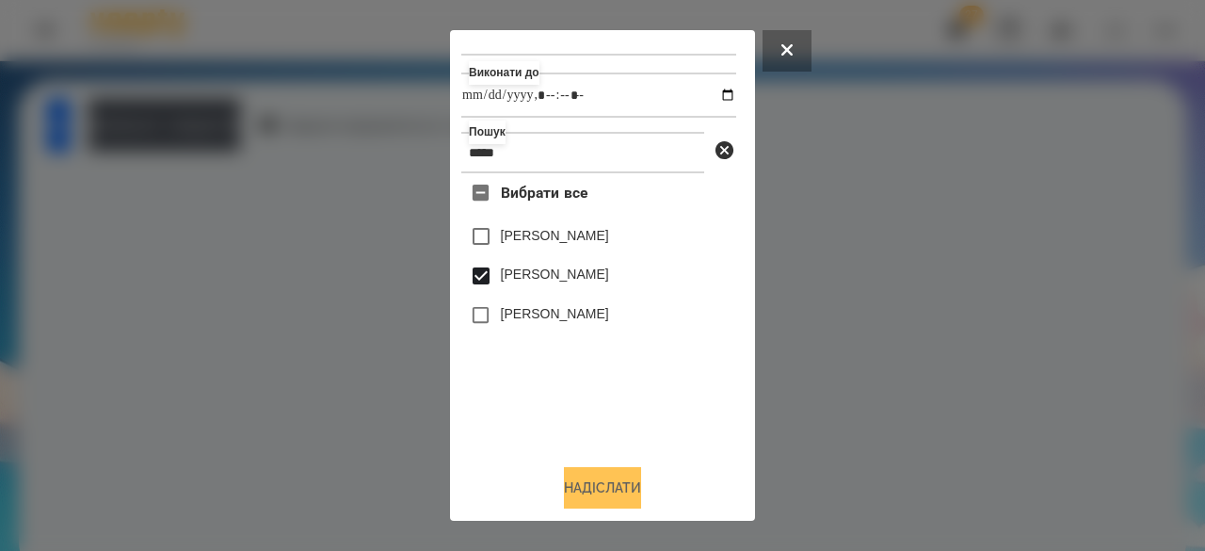
click at [595, 500] on button "Надіслати" at bounding box center [602, 487] width 77 height 41
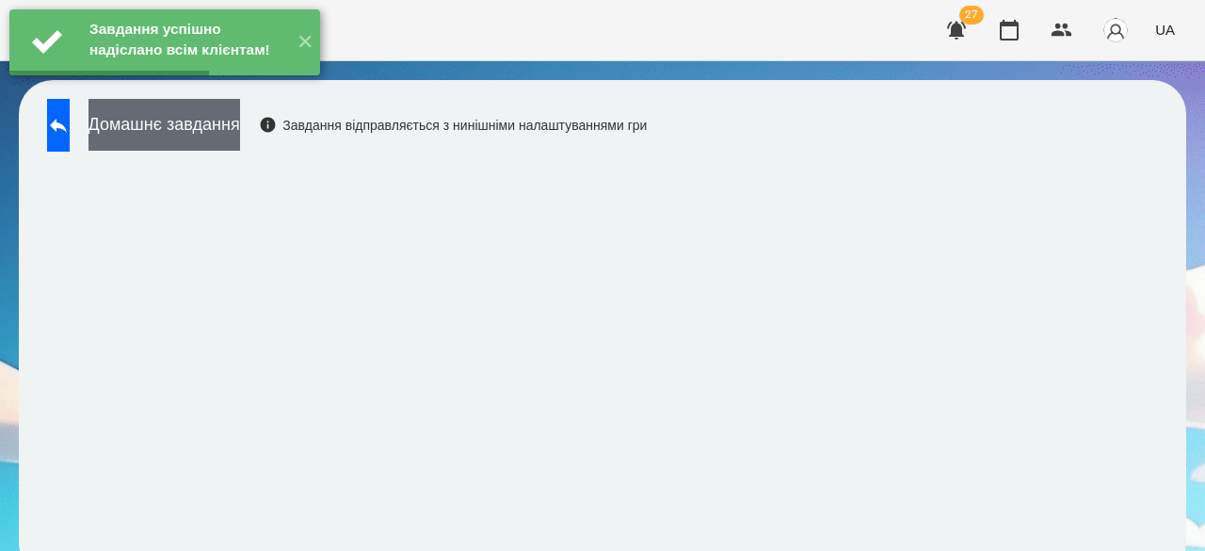
click at [238, 126] on button "Домашнє завдання" at bounding box center [165, 125] width 152 height 52
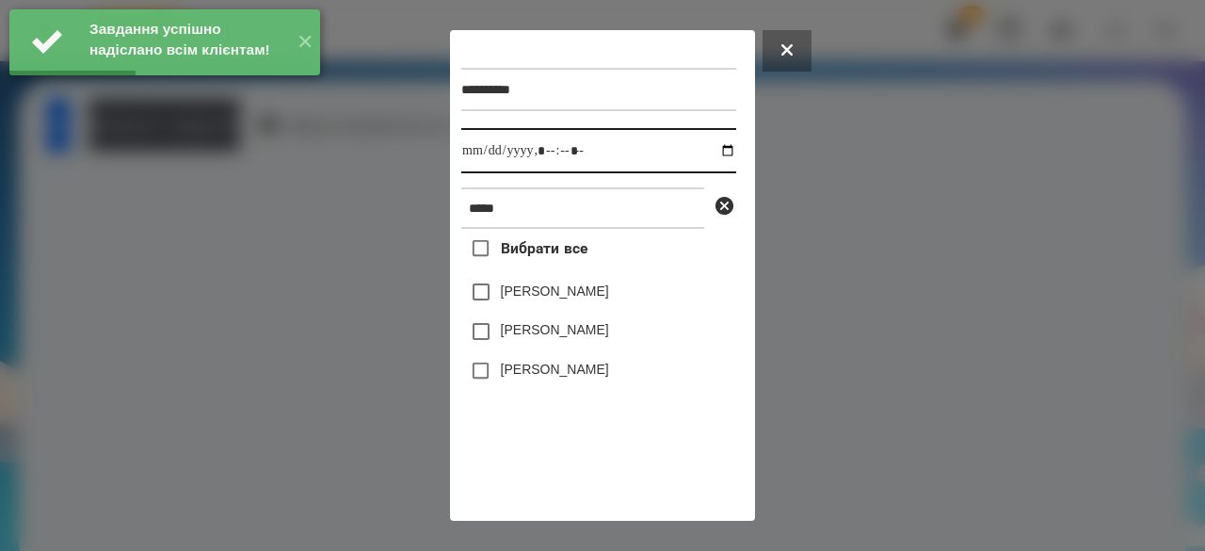
click at [484, 152] on input "datetime-local" at bounding box center [598, 150] width 275 height 45
type input "**********"
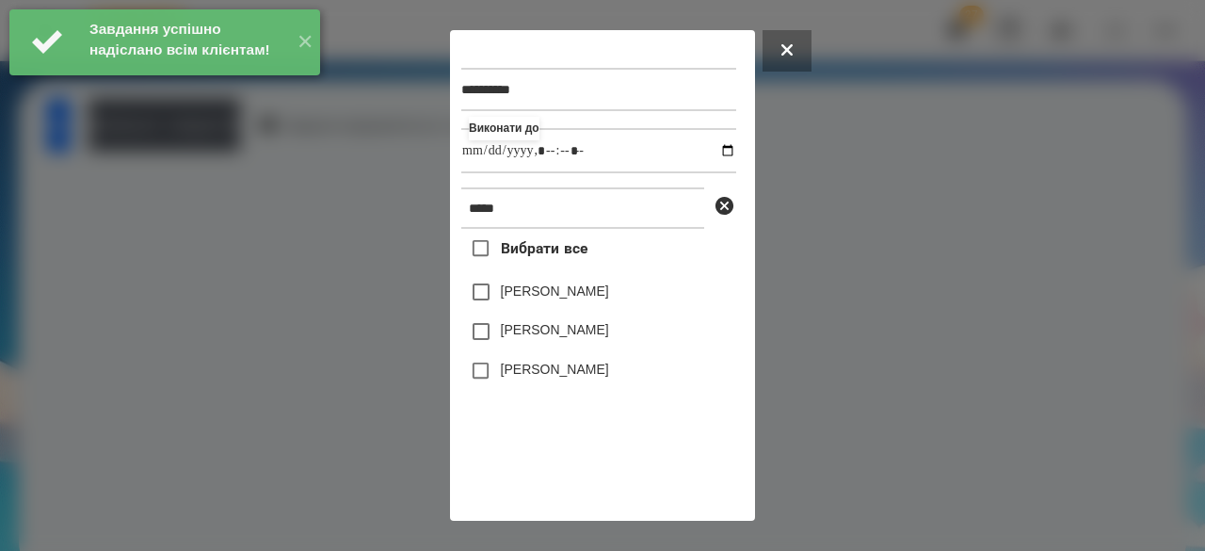
click at [551, 336] on label "[PERSON_NAME]" at bounding box center [555, 329] width 108 height 19
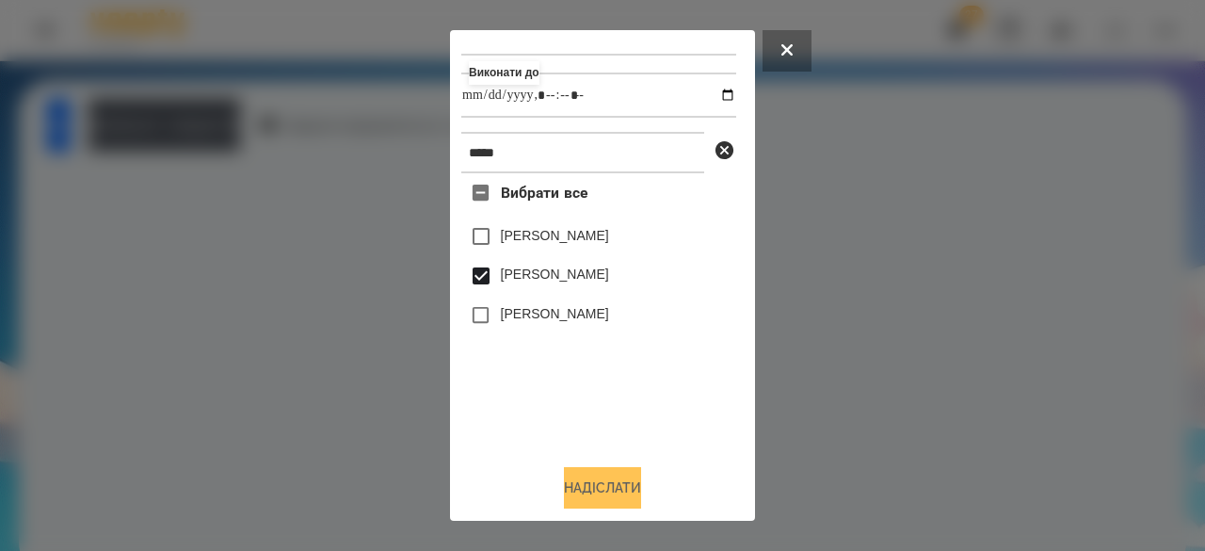
click at [588, 485] on button "Надіслати" at bounding box center [602, 487] width 77 height 41
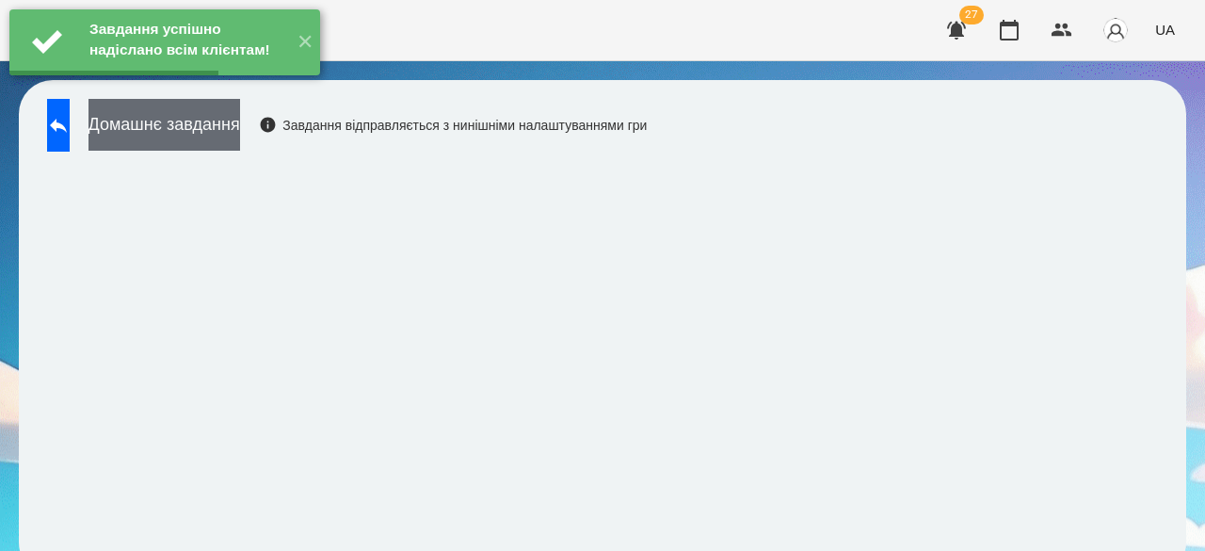
click at [240, 126] on button "Домашнє завдання" at bounding box center [165, 125] width 152 height 52
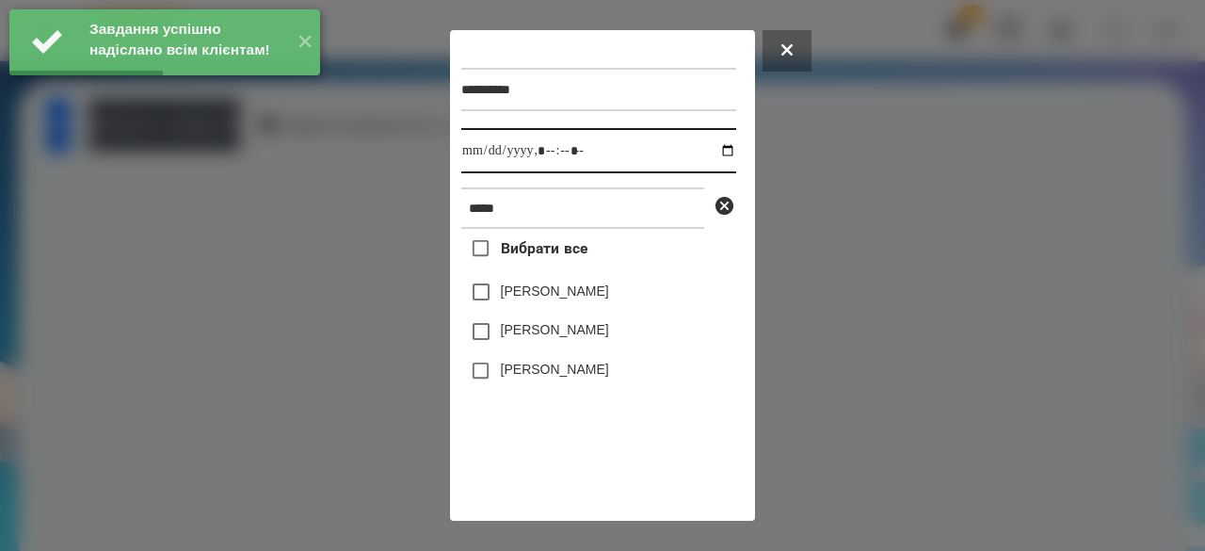
click at [479, 160] on input "datetime-local" at bounding box center [598, 150] width 275 height 45
type input "**********"
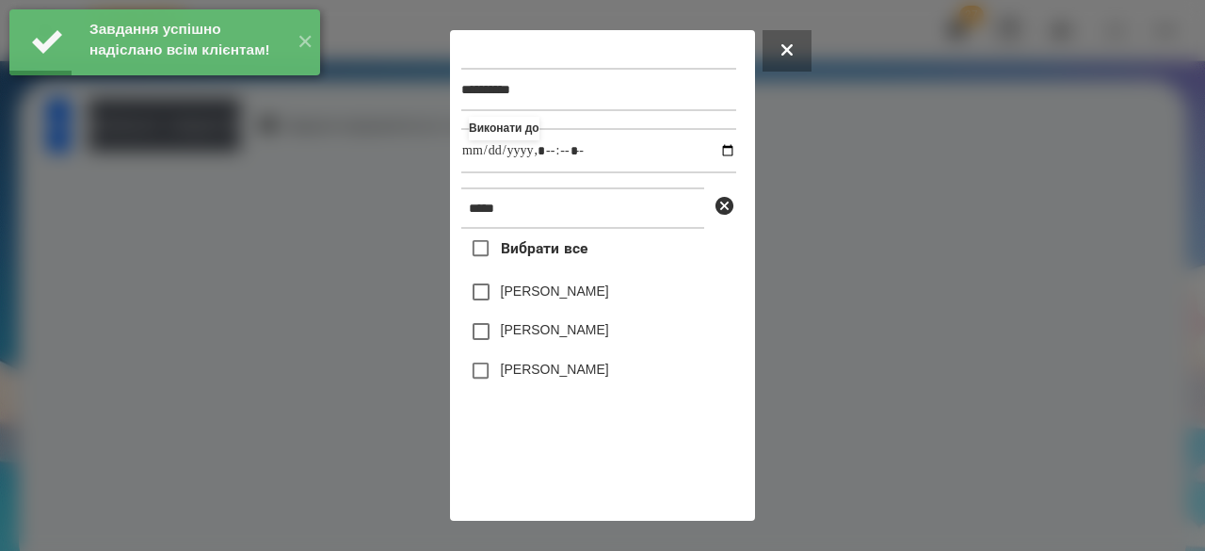
click at [514, 329] on label "[PERSON_NAME]" at bounding box center [555, 329] width 108 height 19
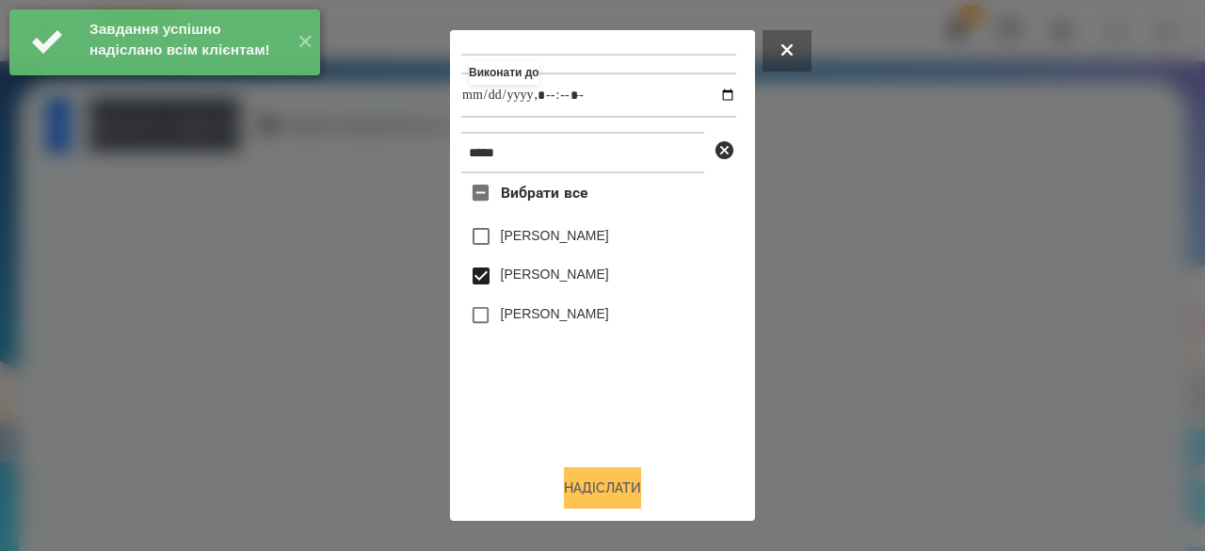
click at [586, 489] on button "Надіслати" at bounding box center [602, 487] width 77 height 41
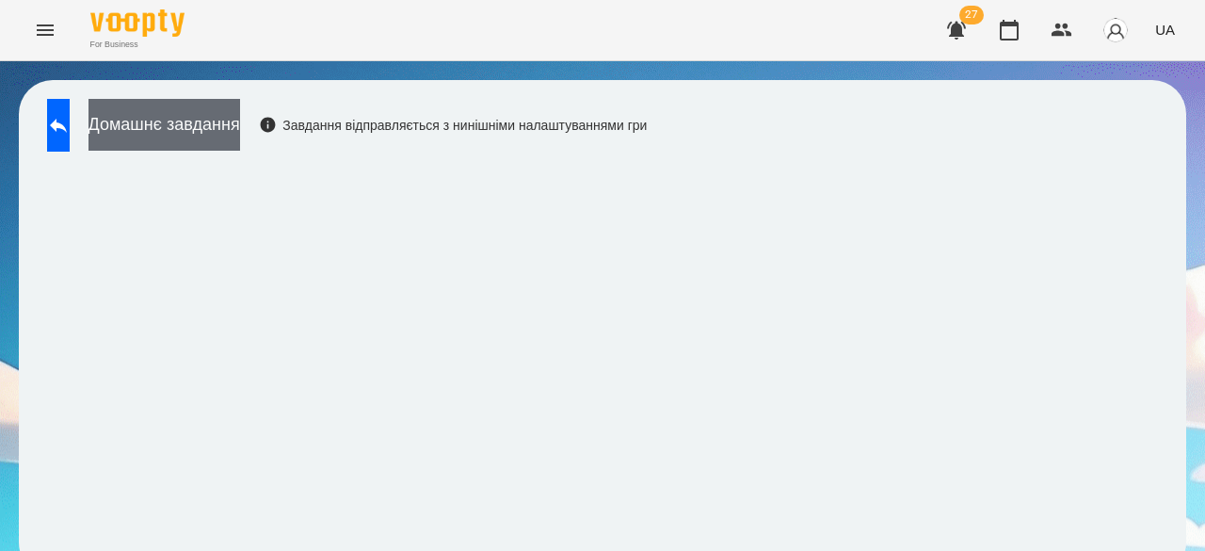
click at [240, 131] on button "Домашнє завдання" at bounding box center [165, 125] width 152 height 52
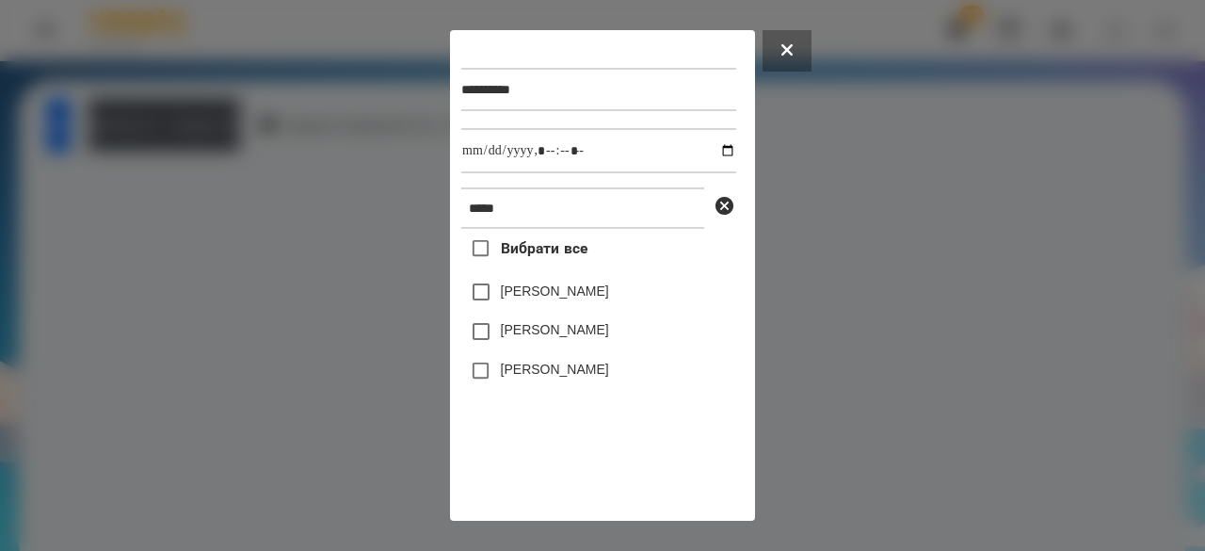
click at [560, 327] on div "[PERSON_NAME]" at bounding box center [598, 332] width 275 height 40
click at [578, 336] on label "[PERSON_NAME]" at bounding box center [555, 329] width 108 height 19
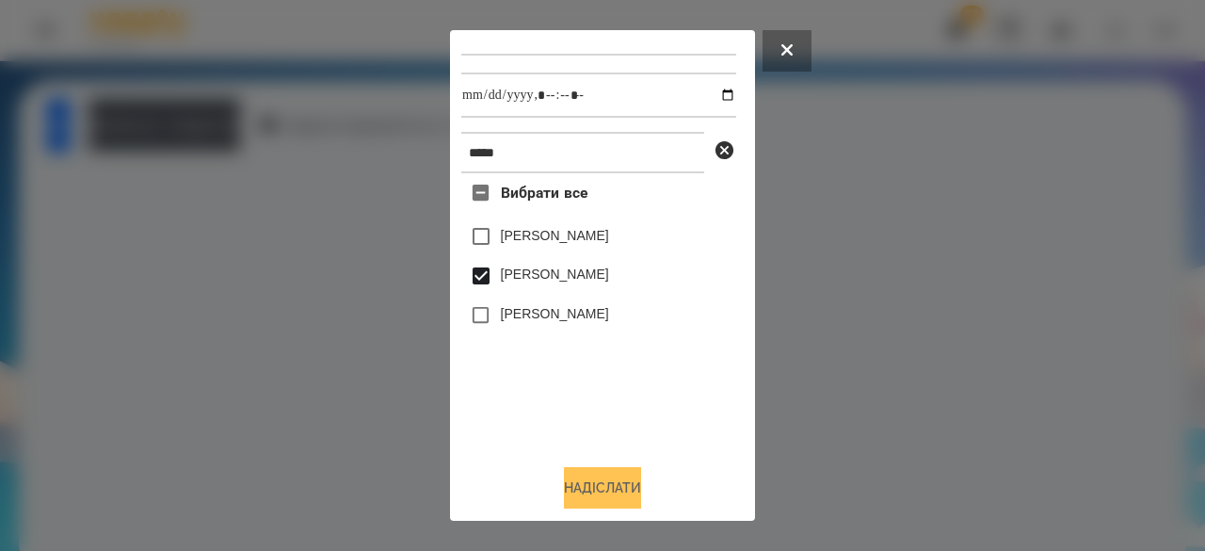
click at [602, 481] on button "Надіслати" at bounding box center [602, 487] width 77 height 41
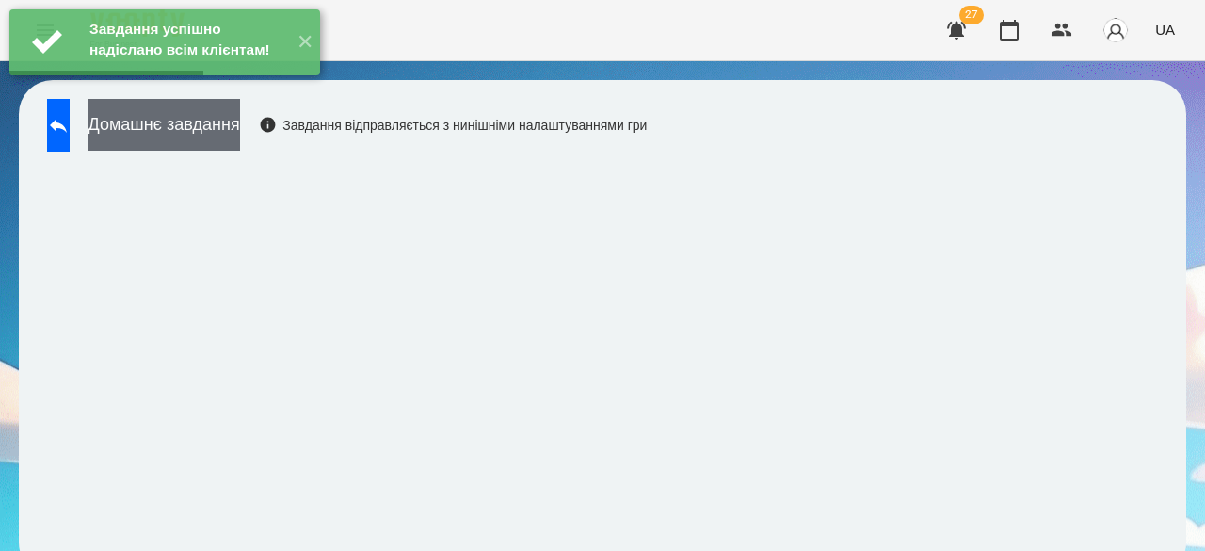
click at [240, 136] on button "Домашнє завдання" at bounding box center [165, 125] width 152 height 52
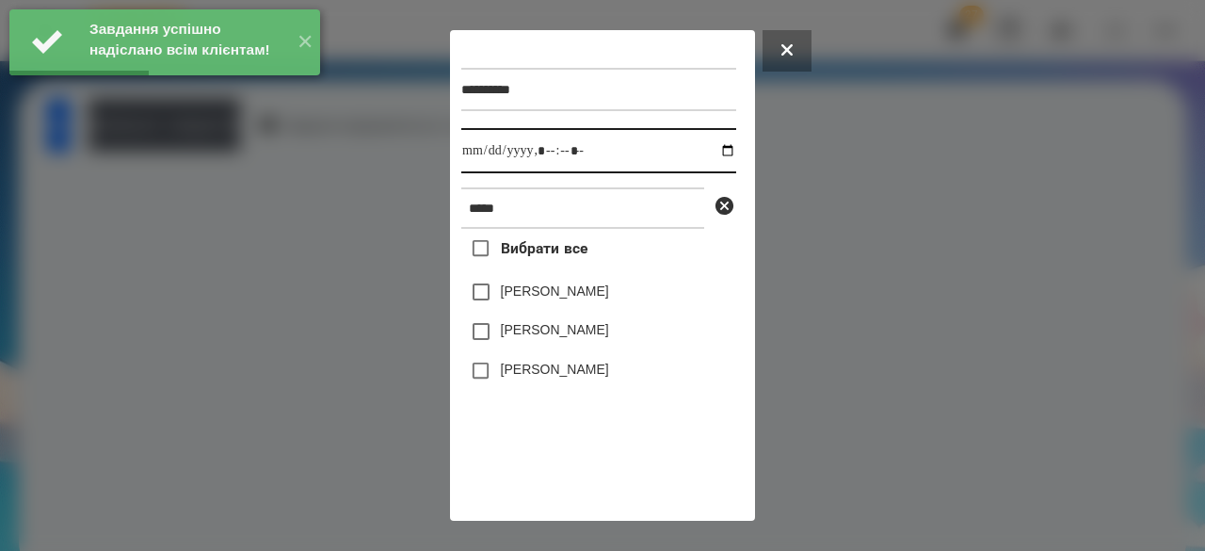
click at [486, 158] on input "datetime-local" at bounding box center [598, 150] width 275 height 45
type input "**********"
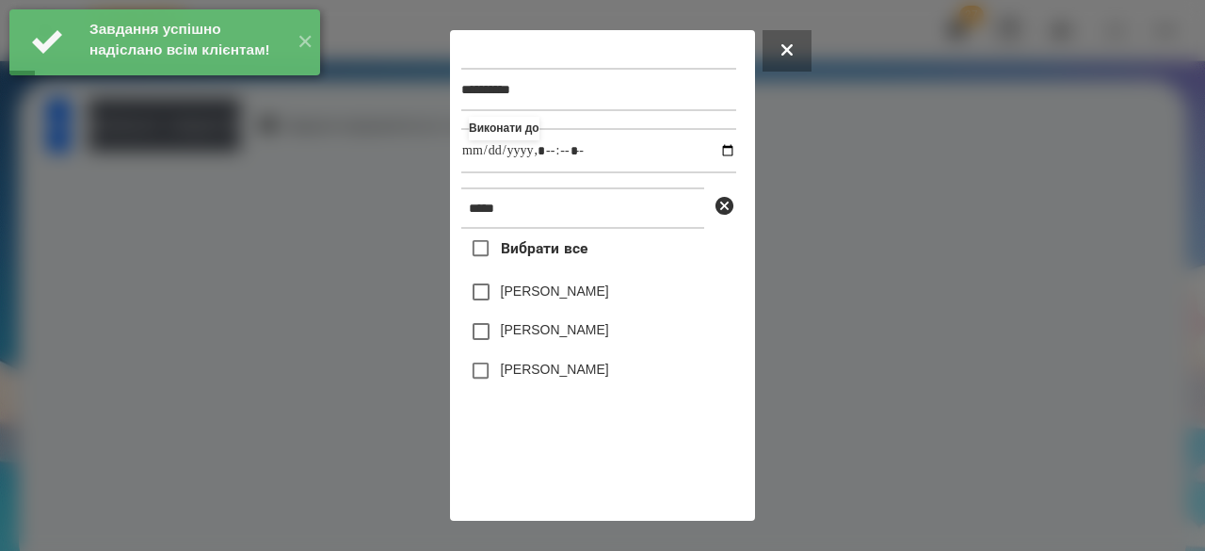
click at [509, 334] on label "[PERSON_NAME]" at bounding box center [555, 329] width 108 height 19
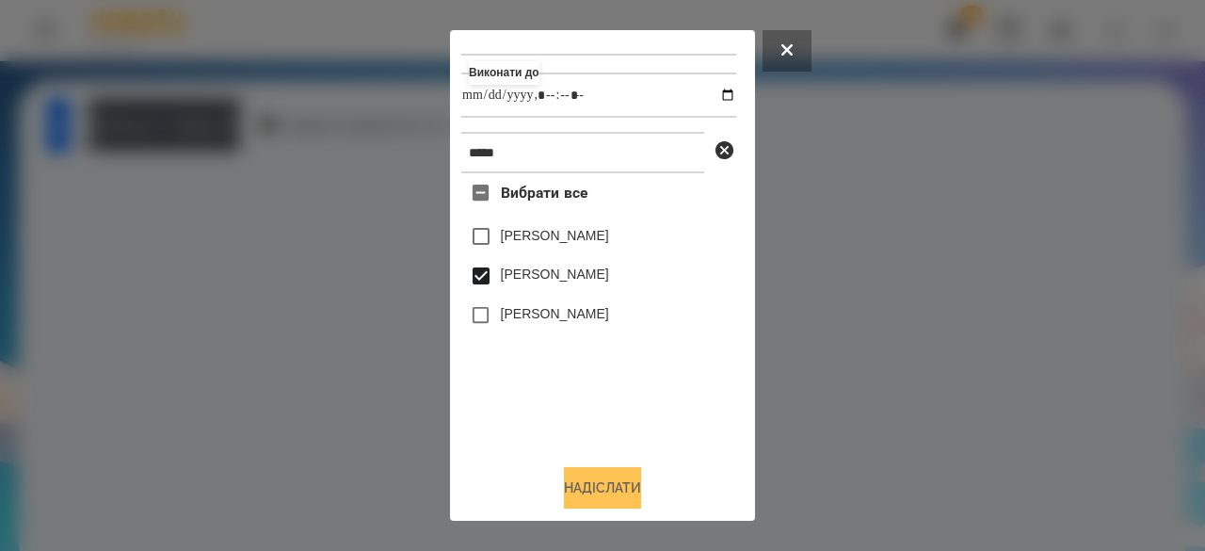
click at [567, 478] on button "Надіслати" at bounding box center [602, 487] width 77 height 41
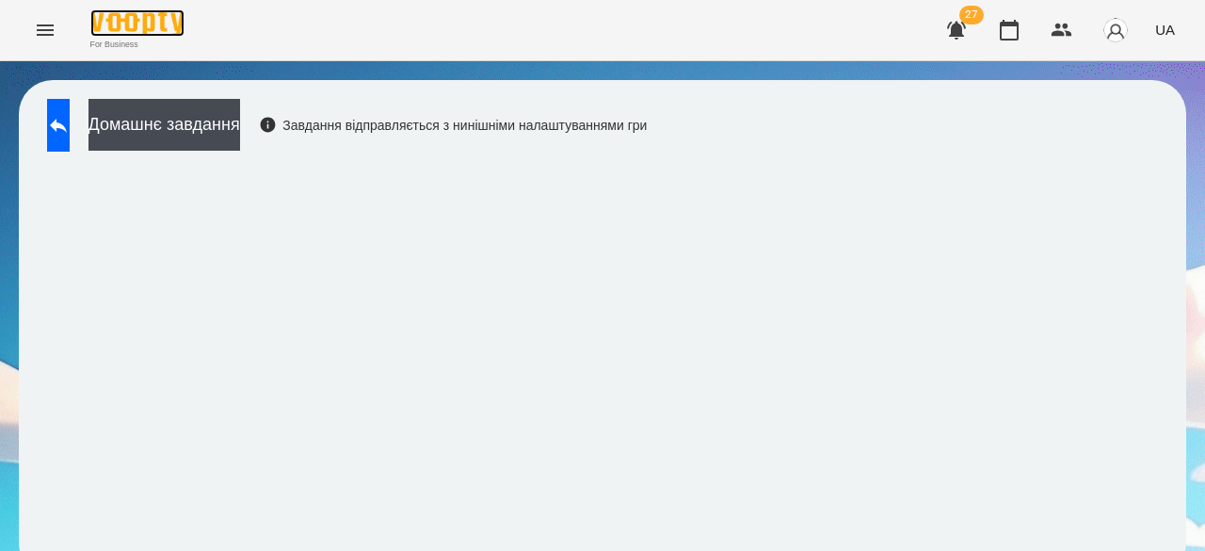
click at [145, 30] on img at bounding box center [137, 22] width 94 height 27
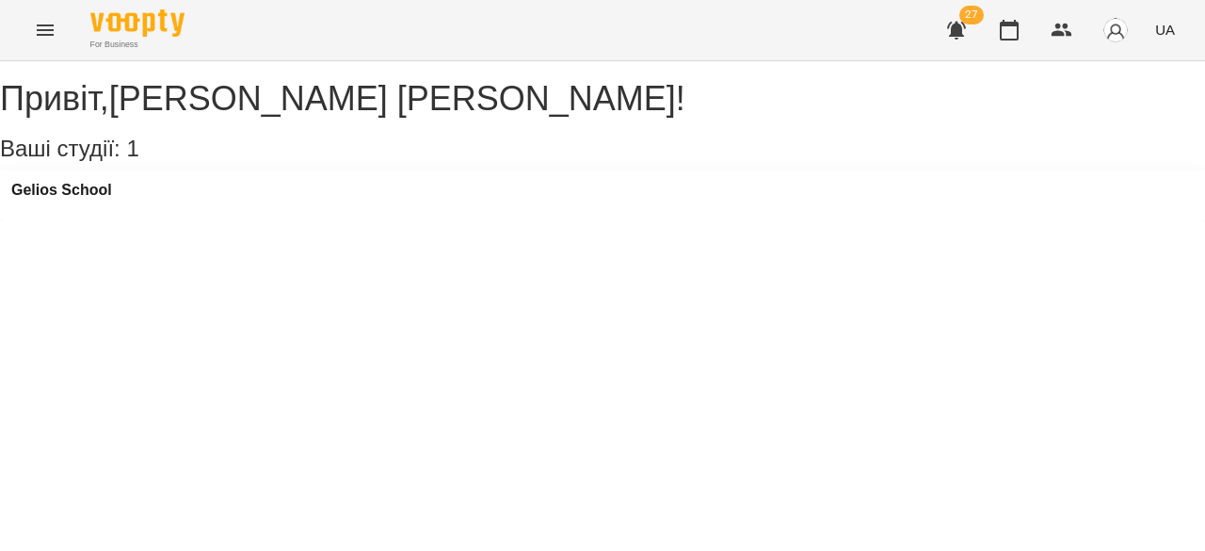
click at [48, 14] on button "Menu" at bounding box center [45, 30] width 45 height 45
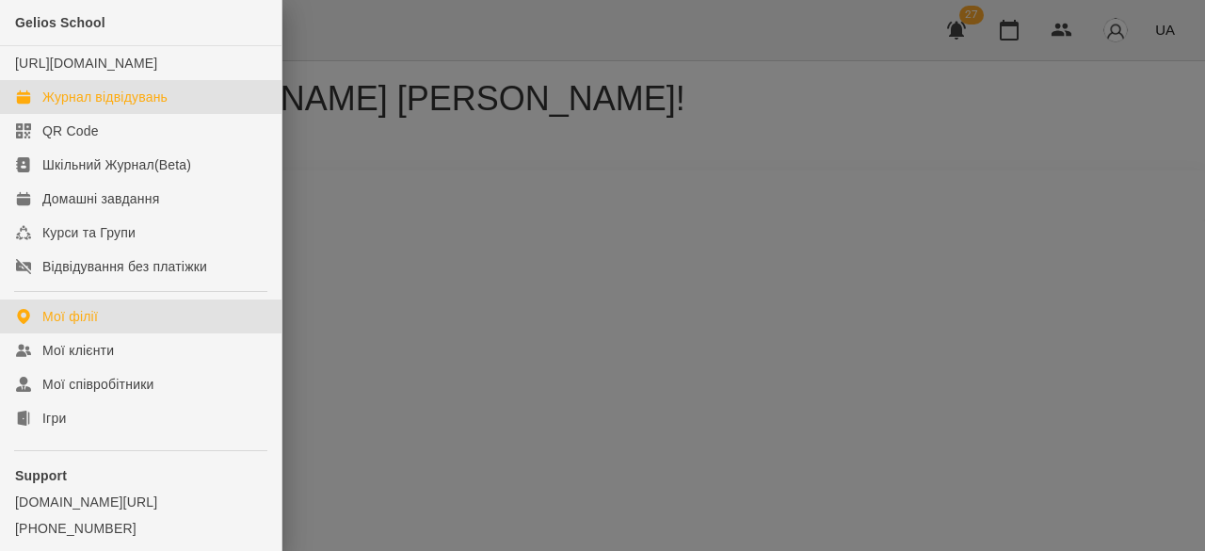
click at [85, 106] on div "Журнал відвідувань" at bounding box center [104, 97] width 125 height 19
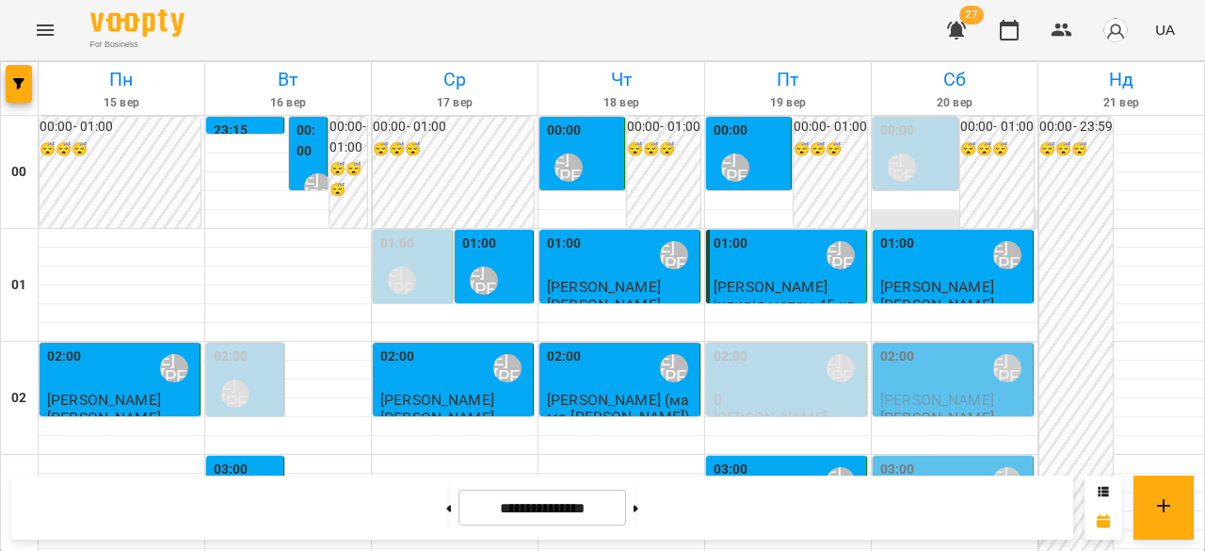
scroll to position [94, 0]
click at [942, 278] on span "[PERSON_NAME]" at bounding box center [937, 287] width 114 height 18
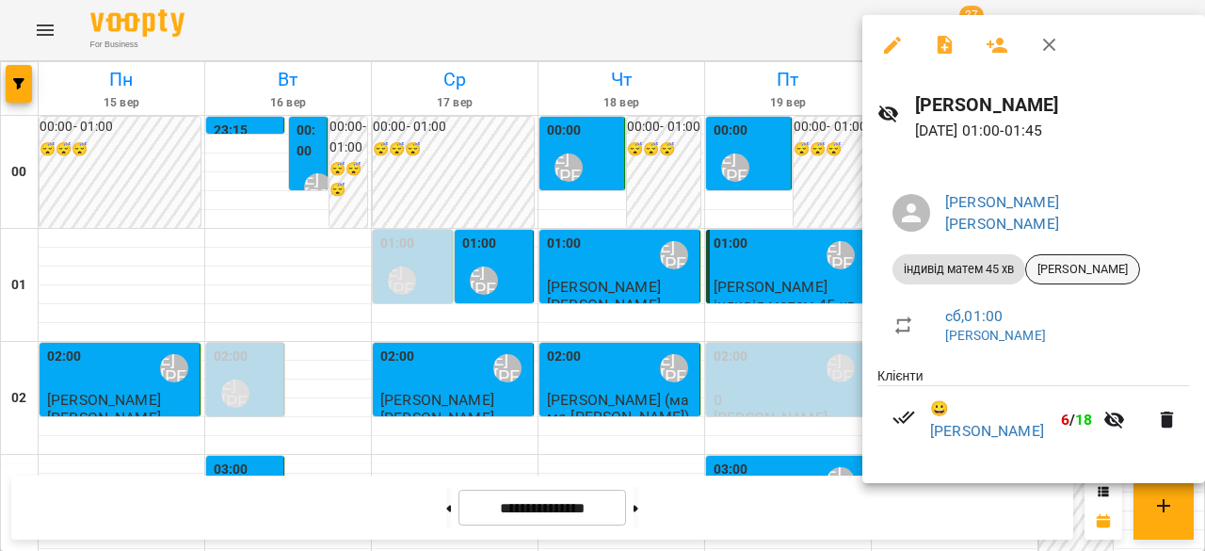
click at [1072, 261] on span "[PERSON_NAME]" at bounding box center [1082, 269] width 113 height 17
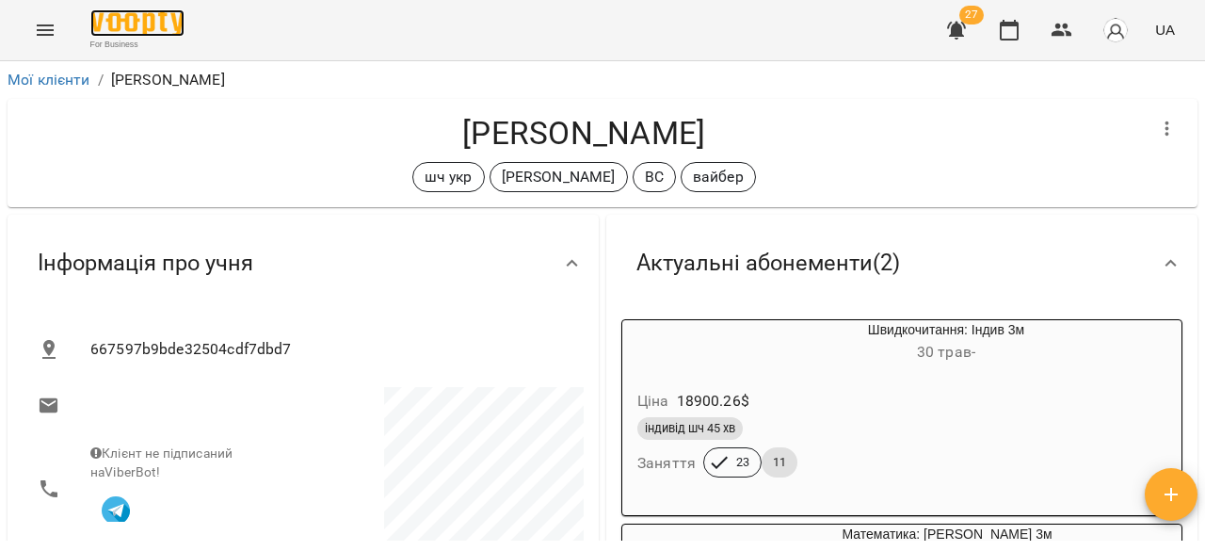
click at [122, 20] on img at bounding box center [137, 22] width 94 height 27
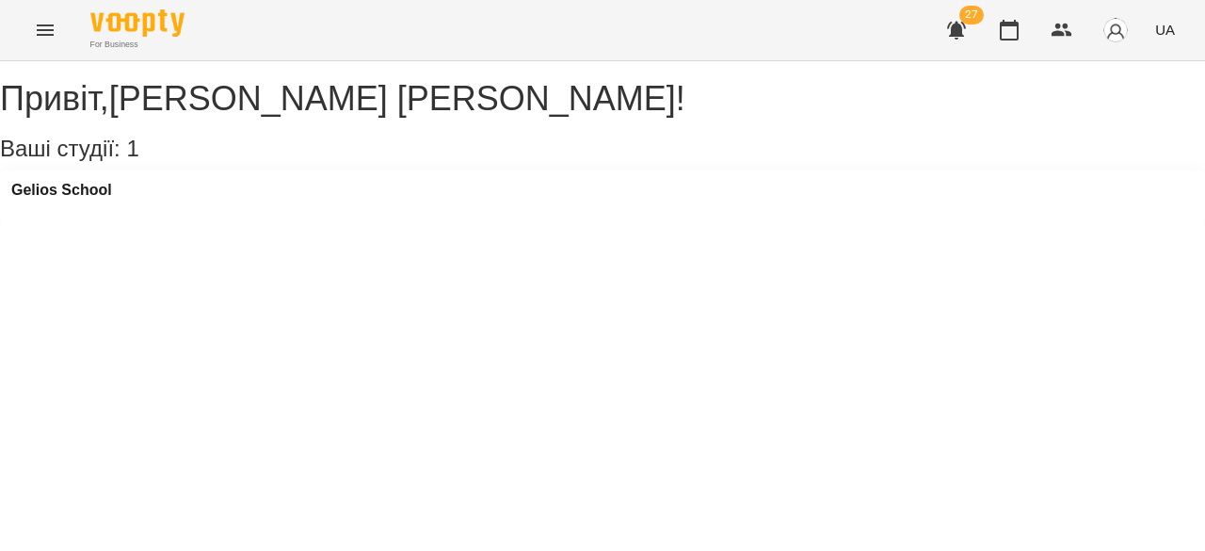
click at [53, 29] on icon "Menu" at bounding box center [45, 29] width 17 height 11
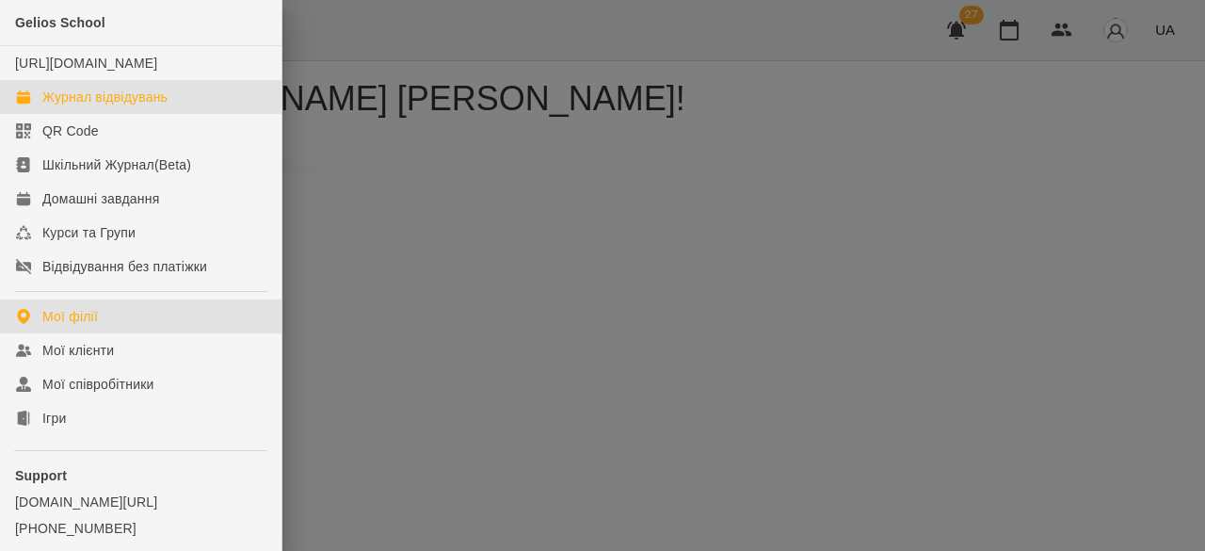
click at [90, 106] on div "Журнал відвідувань" at bounding box center [104, 97] width 125 height 19
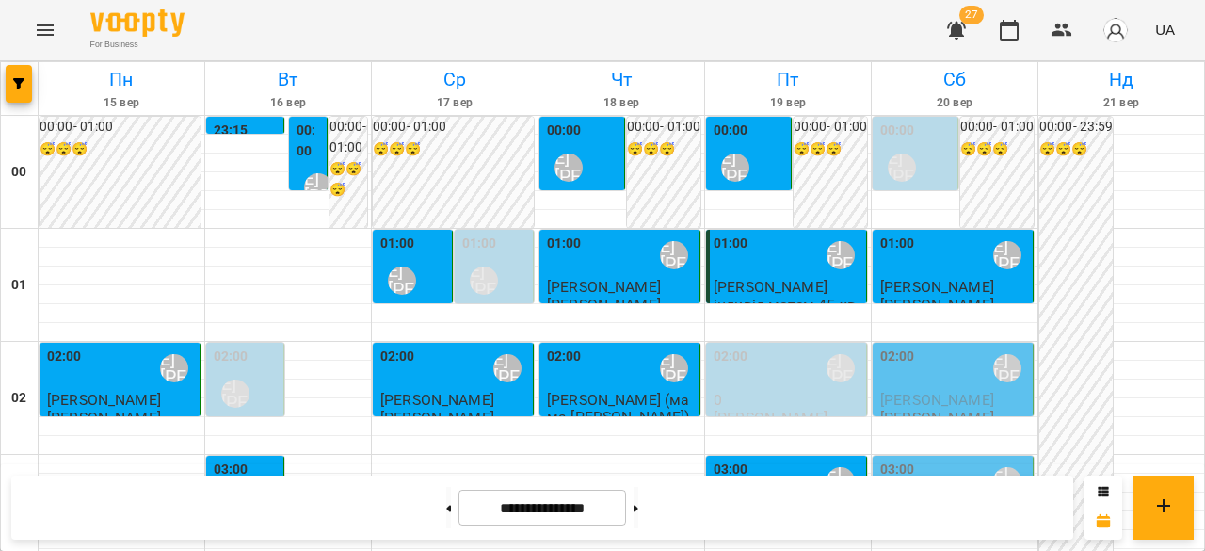
scroll to position [188, 0]
click at [955, 391] on span "[PERSON_NAME]" at bounding box center [937, 400] width 114 height 18
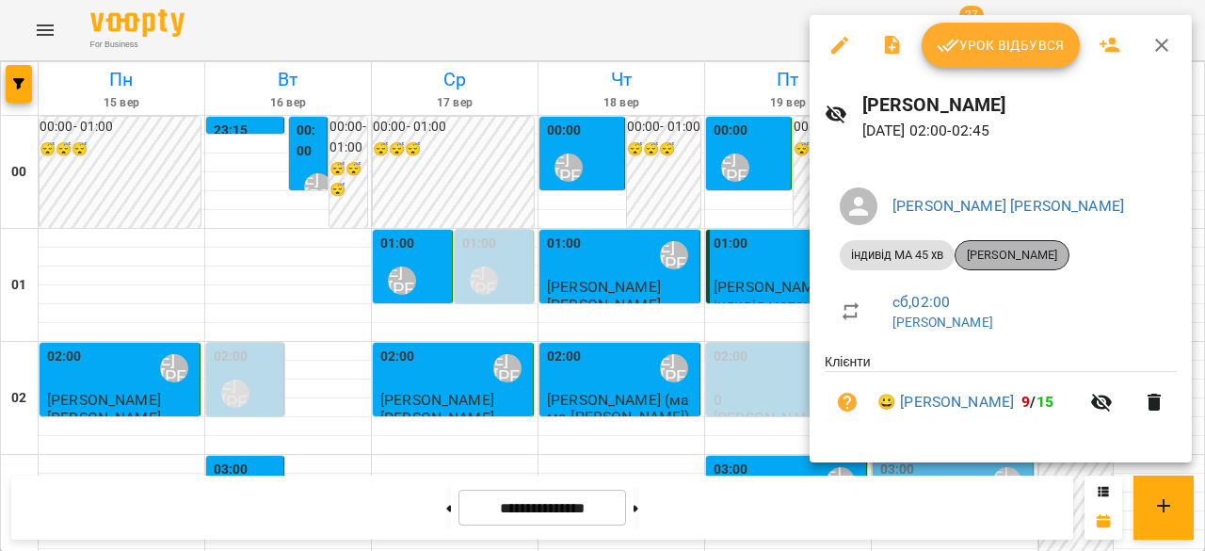
click at [1021, 254] on span "[PERSON_NAME]" at bounding box center [1012, 255] width 113 height 17
